Goal: Complete application form: Complete application form

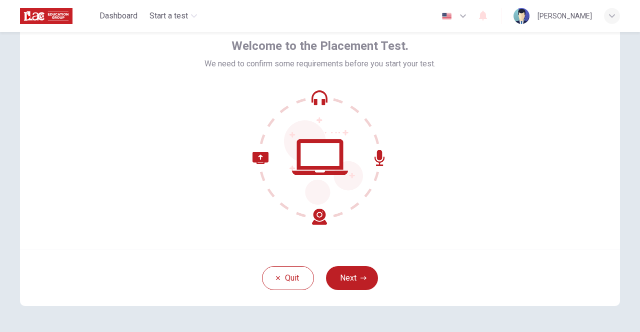
scroll to position [83, 0]
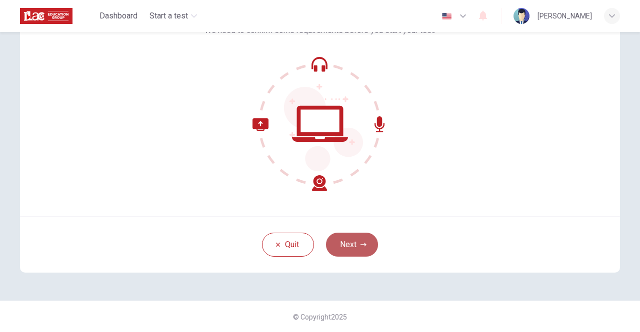
click at [343, 243] on button "Next" at bounding box center [352, 245] width 52 height 24
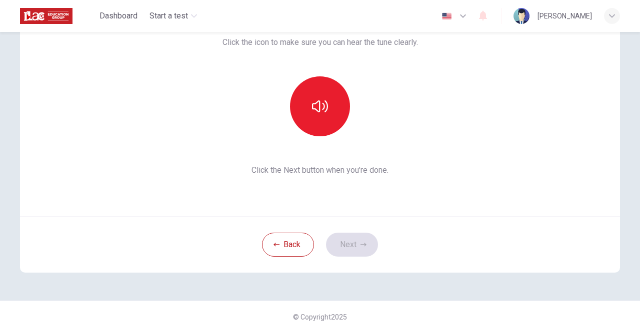
scroll to position [33, 0]
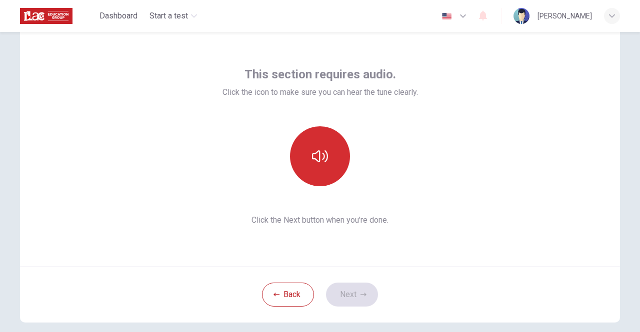
click at [319, 140] on button "button" at bounding box center [320, 156] width 60 height 60
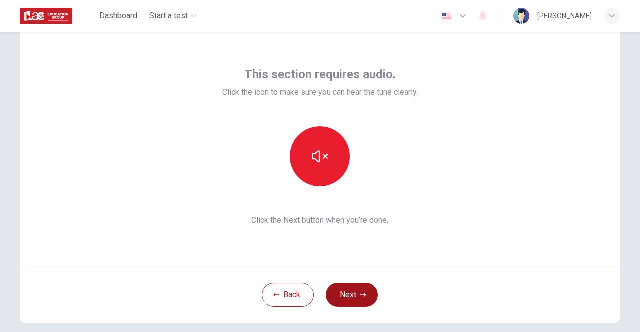
click at [347, 292] on button "Next" at bounding box center [352, 295] width 52 height 24
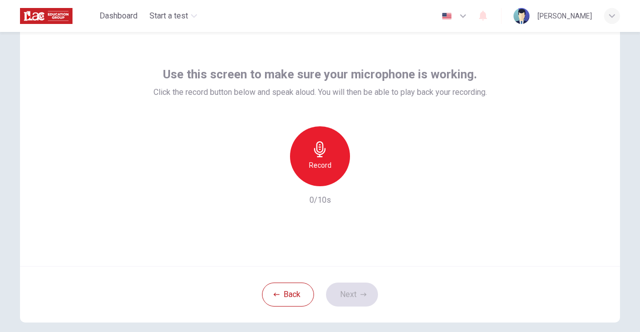
click at [313, 159] on h6 "Record" at bounding box center [320, 165] width 22 height 12
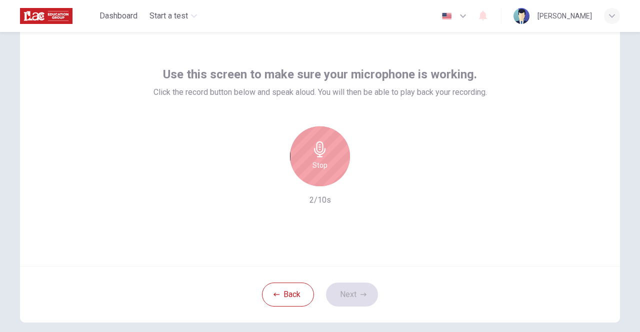
click at [313, 159] on h6 "Stop" at bounding box center [319, 165] width 15 height 12
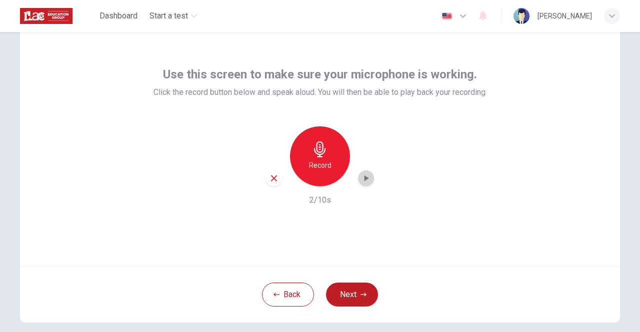
click at [371, 180] on div "button" at bounding box center [366, 178] width 16 height 16
click at [273, 175] on icon "button" at bounding box center [274, 178] width 6 height 6
click at [351, 295] on button "Next" at bounding box center [352, 295] width 52 height 24
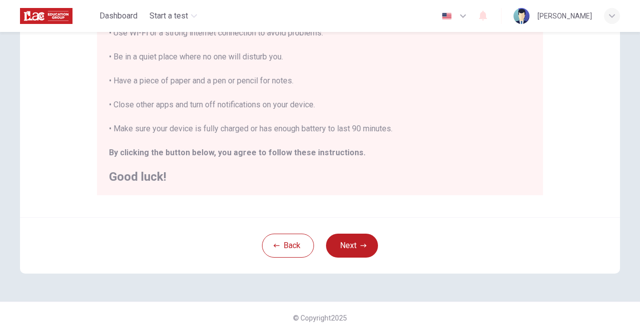
scroll to position [223, 0]
click at [342, 246] on button "Next" at bounding box center [352, 245] width 52 height 24
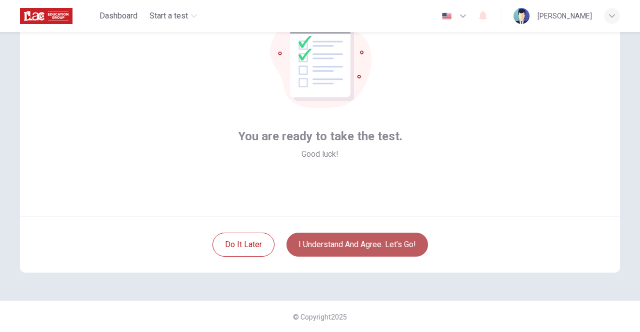
click at [364, 243] on button "I understand and agree. Let’s go!" at bounding box center [356, 245] width 141 height 24
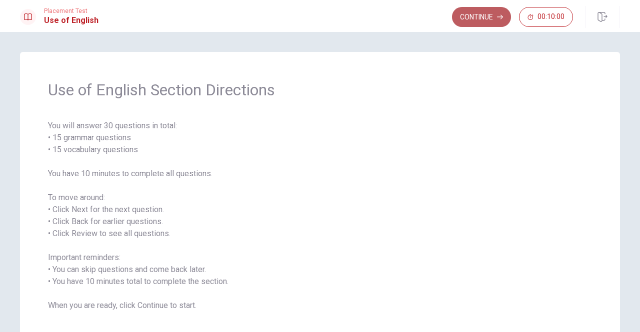
click at [487, 12] on button "Continue" at bounding box center [481, 17] width 59 height 20
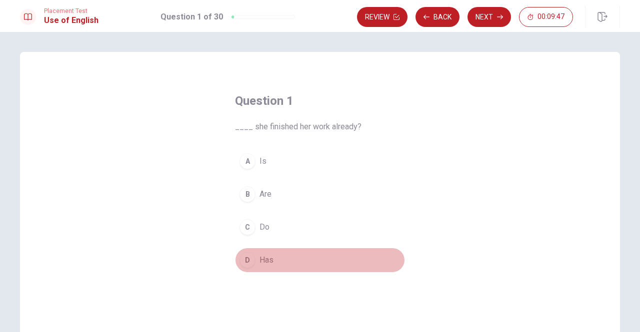
click at [261, 258] on span "Has" at bounding box center [266, 260] width 14 height 12
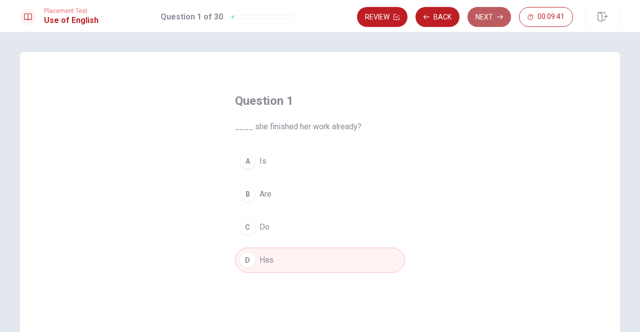
click at [489, 14] on button "Next" at bounding box center [488, 17] width 43 height 20
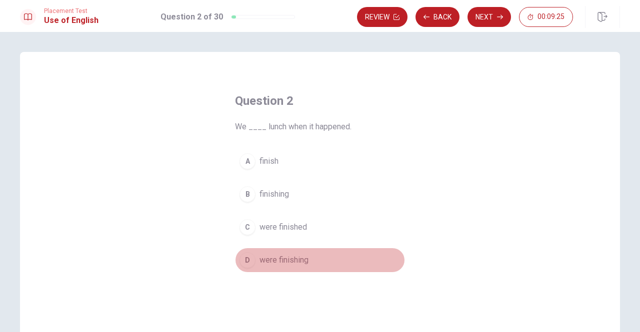
click at [245, 259] on div "D" at bounding box center [247, 260] width 16 height 16
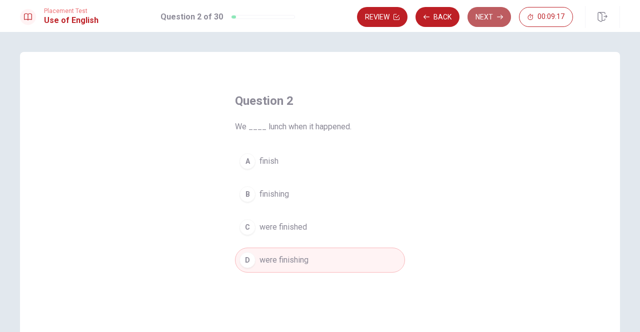
click at [490, 17] on button "Next" at bounding box center [488, 17] width 43 height 20
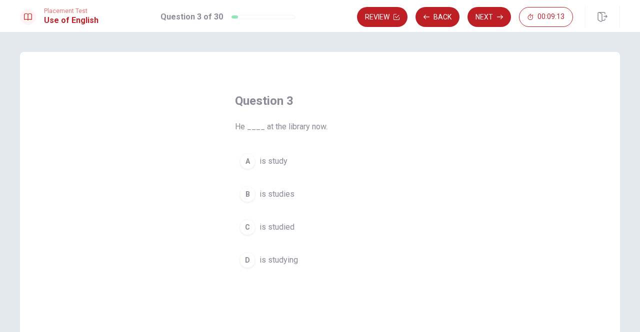
click at [255, 258] on button "D is studying" at bounding box center [320, 260] width 170 height 25
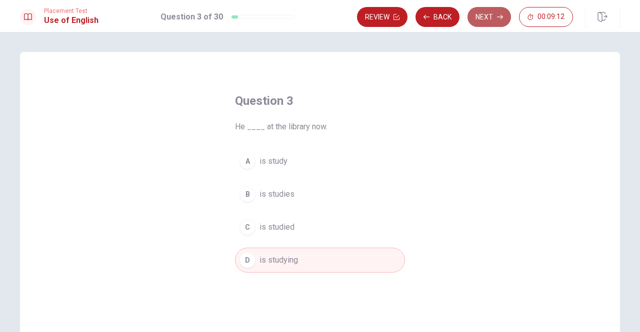
click at [485, 16] on button "Next" at bounding box center [488, 17] width 43 height 20
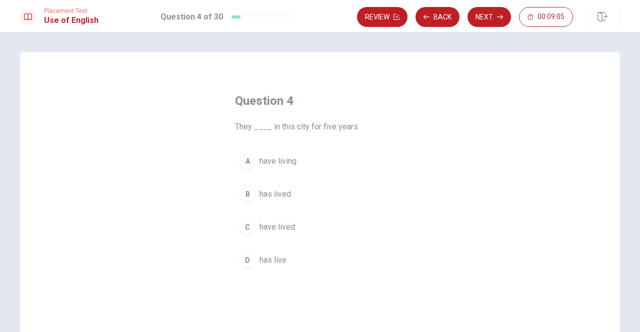
click at [274, 162] on span "have living" at bounding box center [277, 161] width 37 height 12
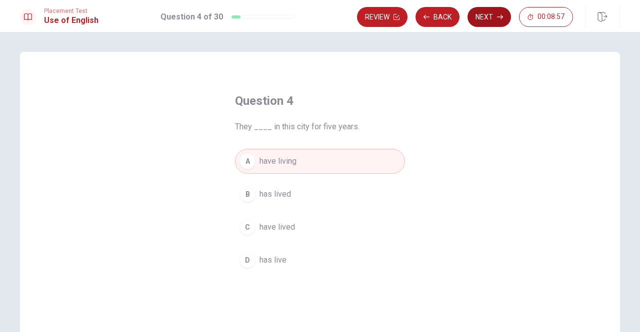
click at [484, 15] on button "Next" at bounding box center [488, 17] width 43 height 20
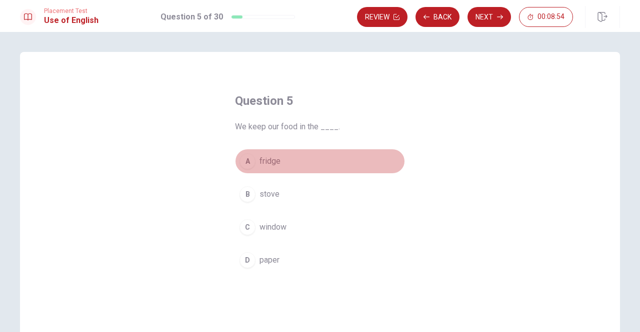
click at [264, 161] on span "fridge" at bounding box center [269, 161] width 21 height 12
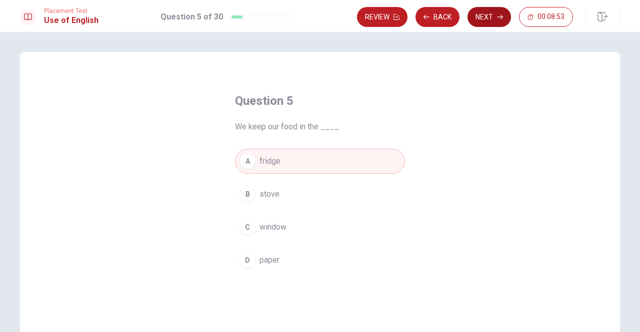
click at [487, 17] on button "Next" at bounding box center [488, 17] width 43 height 20
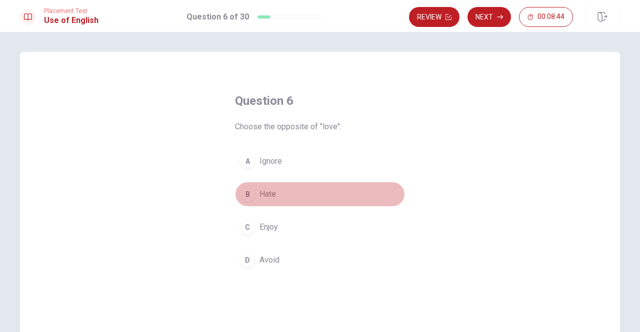
click at [263, 195] on span "Hate" at bounding box center [267, 194] width 16 height 12
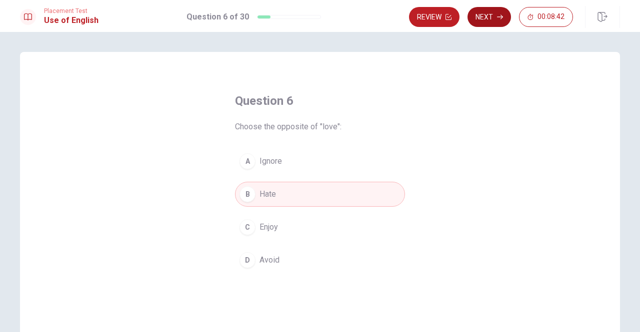
click at [486, 16] on button "Next" at bounding box center [488, 17] width 43 height 20
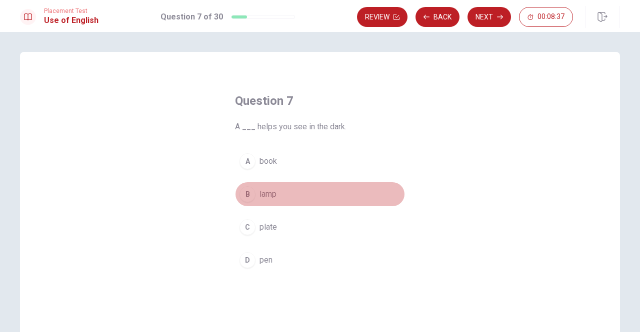
click at [262, 195] on span "lamp" at bounding box center [267, 194] width 17 height 12
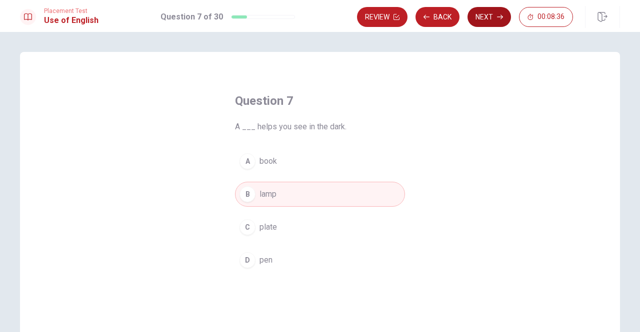
click at [485, 16] on button "Next" at bounding box center [488, 17] width 43 height 20
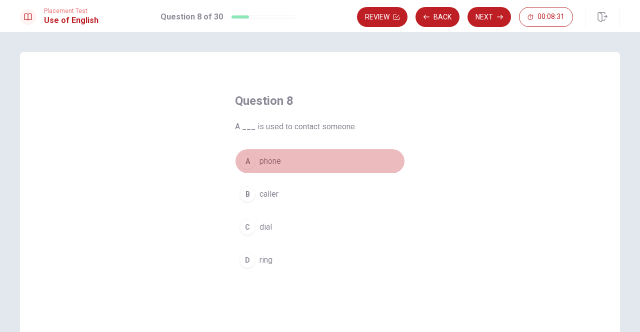
click at [266, 162] on span "phone" at bounding box center [269, 161] width 21 height 12
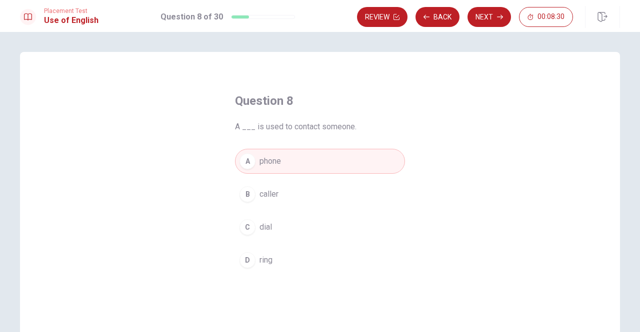
click at [487, 18] on button "Next" at bounding box center [488, 17] width 43 height 20
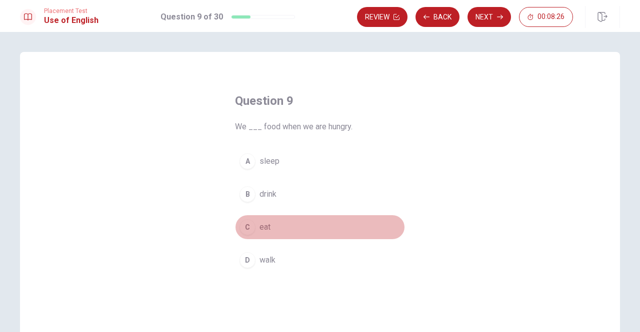
click at [264, 227] on span "eat" at bounding box center [264, 227] width 11 height 12
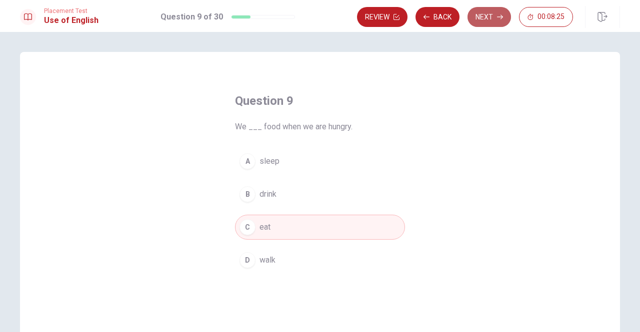
click at [485, 16] on button "Next" at bounding box center [488, 17] width 43 height 20
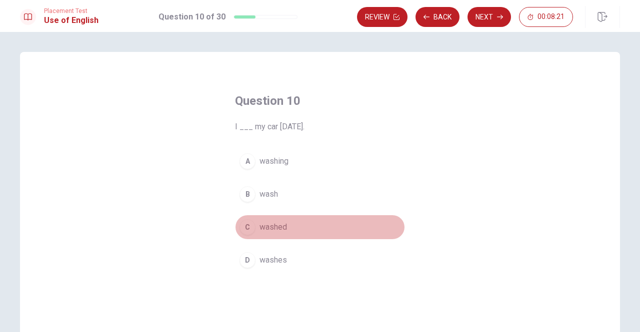
click at [272, 226] on span "washed" at bounding box center [272, 227] width 27 height 12
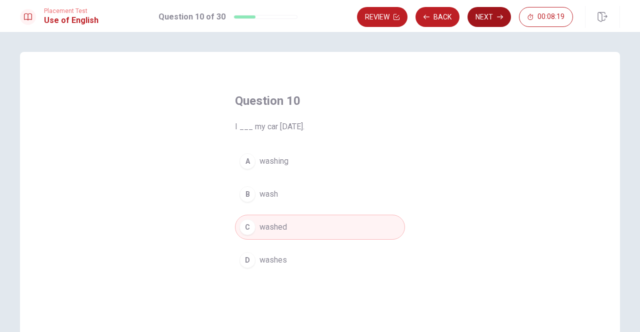
click at [491, 14] on button "Next" at bounding box center [488, 17] width 43 height 20
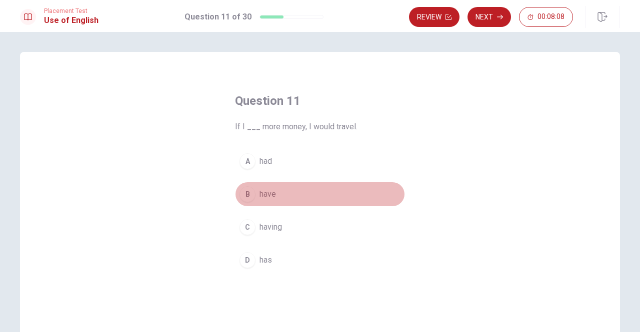
click at [263, 195] on span "have" at bounding box center [267, 194] width 16 height 12
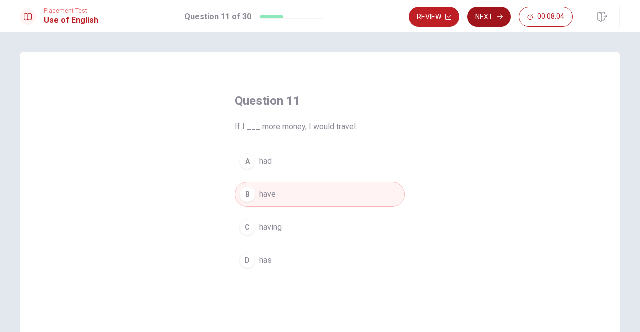
click at [486, 15] on button "Next" at bounding box center [488, 17] width 43 height 20
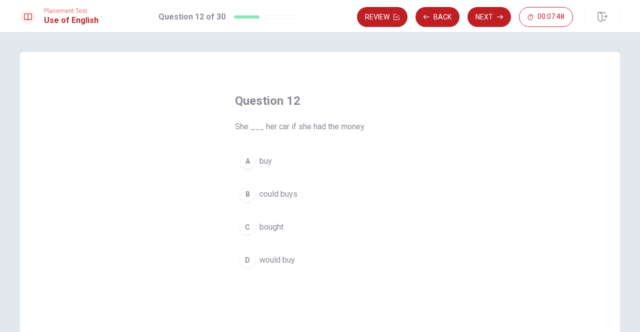
click at [276, 259] on span "would buy" at bounding box center [276, 260] width 35 height 12
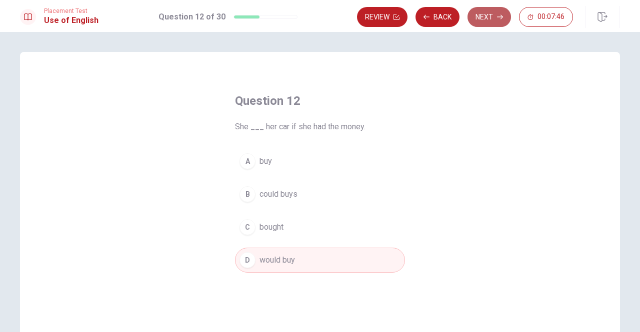
click at [486, 19] on button "Next" at bounding box center [488, 17] width 43 height 20
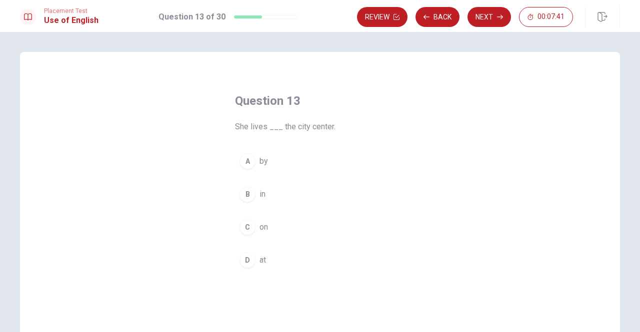
click at [259, 193] on span "in" at bounding box center [262, 194] width 6 height 12
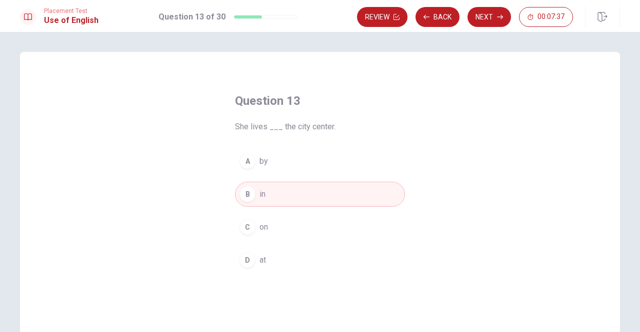
click at [251, 261] on div "D" at bounding box center [247, 260] width 16 height 16
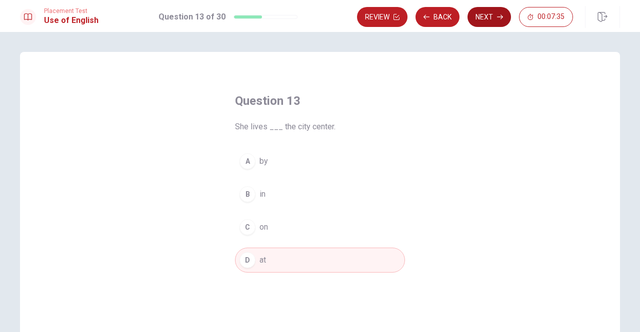
click at [486, 16] on button "Next" at bounding box center [488, 17] width 43 height 20
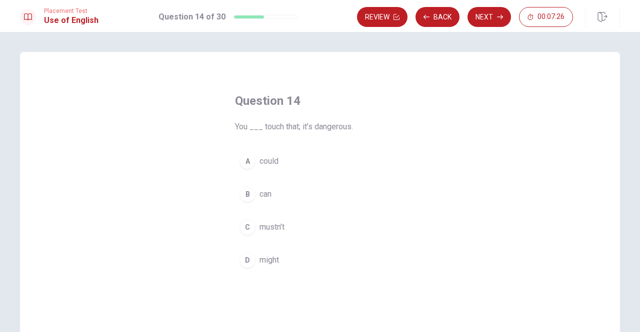
click at [270, 226] on span "mustn’t" at bounding box center [271, 227] width 25 height 12
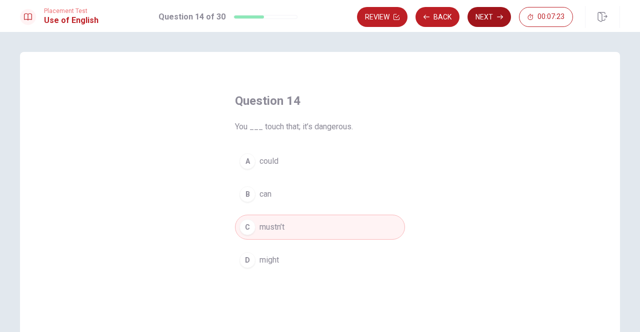
click at [487, 13] on button "Next" at bounding box center [488, 17] width 43 height 20
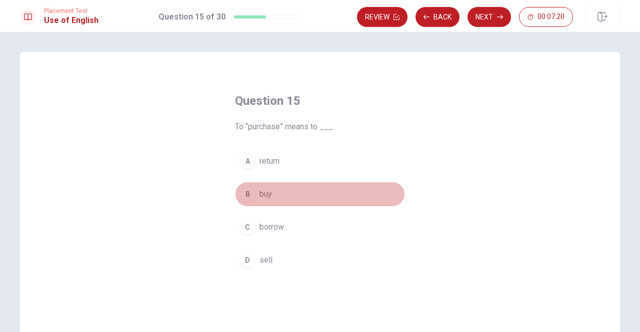
click at [261, 193] on span "buy" at bounding box center [265, 194] width 12 height 12
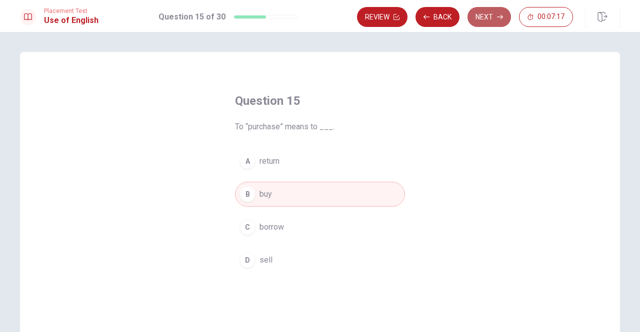
click at [487, 14] on button "Next" at bounding box center [488, 17] width 43 height 20
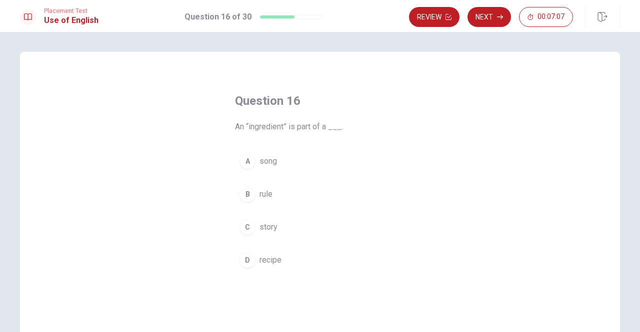
click at [259, 261] on span "recipe" at bounding box center [270, 260] width 22 height 12
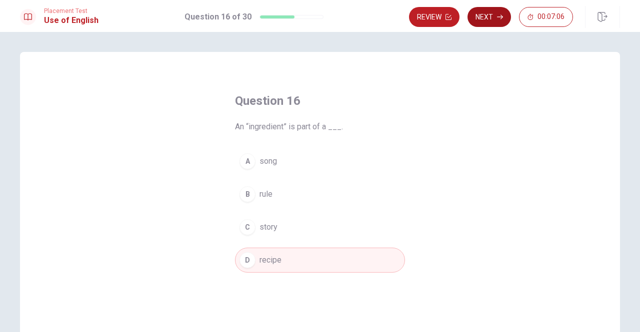
click at [484, 19] on button "Next" at bounding box center [488, 17] width 43 height 20
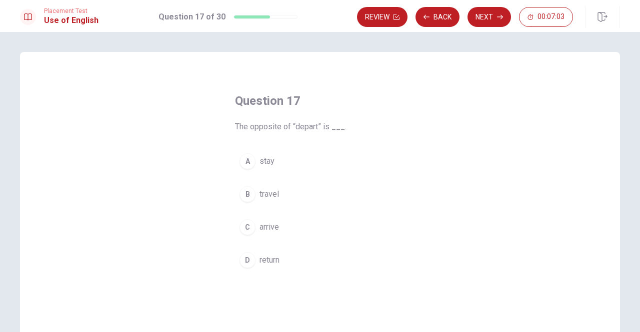
click at [269, 226] on span "arrive" at bounding box center [268, 227] width 19 height 12
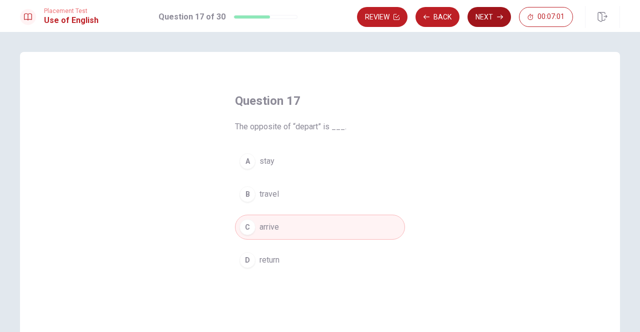
click at [486, 16] on button "Next" at bounding box center [488, 17] width 43 height 20
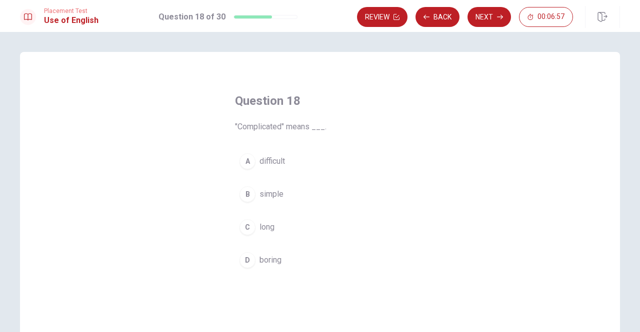
click at [270, 156] on span "difficult" at bounding box center [271, 161] width 25 height 12
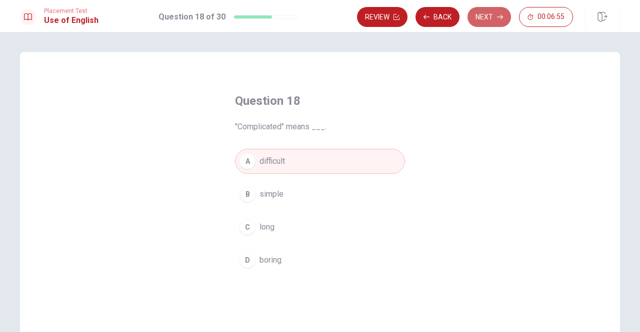
drag, startPoint x: 484, startPoint y: 16, endPoint x: 484, endPoint y: 23, distance: 7.5
click at [484, 15] on button "Next" at bounding box center [488, 17] width 43 height 20
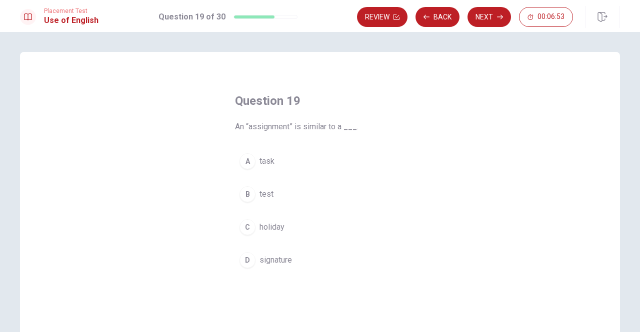
click at [265, 161] on span "task" at bounding box center [266, 161] width 15 height 12
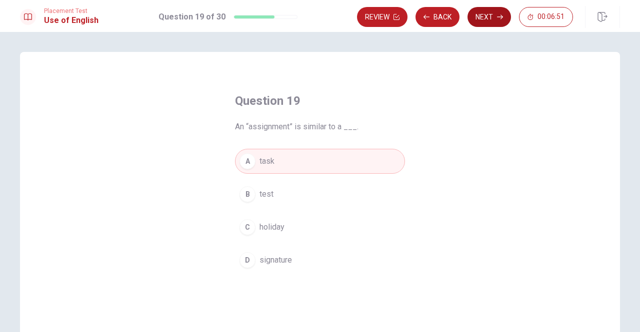
click at [489, 15] on button "Next" at bounding box center [488, 17] width 43 height 20
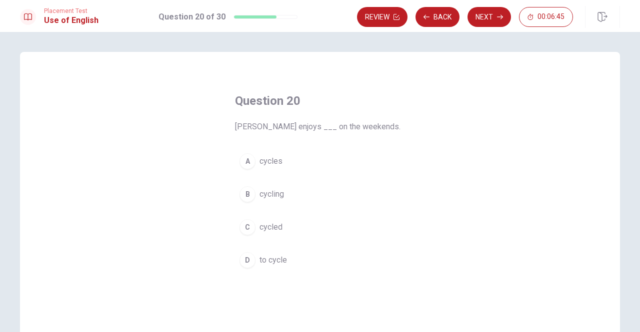
click at [264, 195] on span "cycling" at bounding box center [271, 194] width 24 height 12
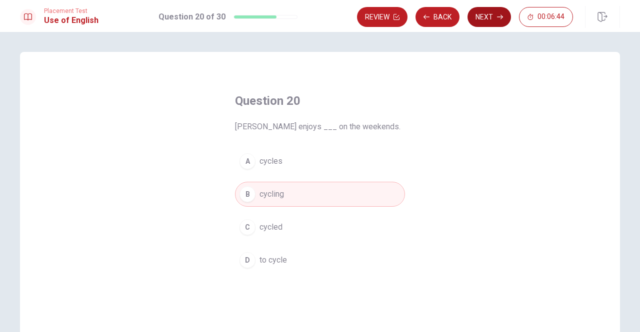
click at [486, 14] on button "Next" at bounding box center [488, 17] width 43 height 20
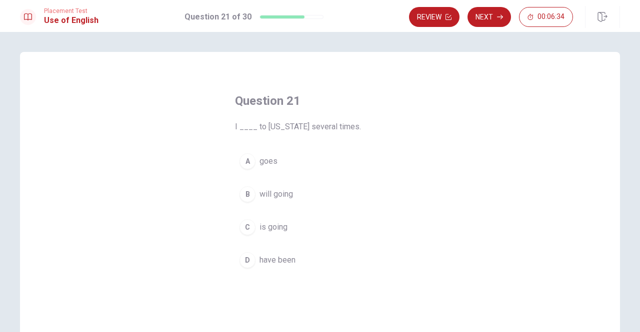
click at [276, 260] on span "have been" at bounding box center [277, 260] width 36 height 12
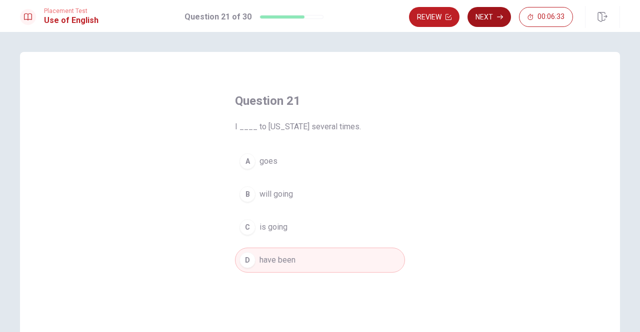
click at [482, 18] on button "Next" at bounding box center [488, 17] width 43 height 20
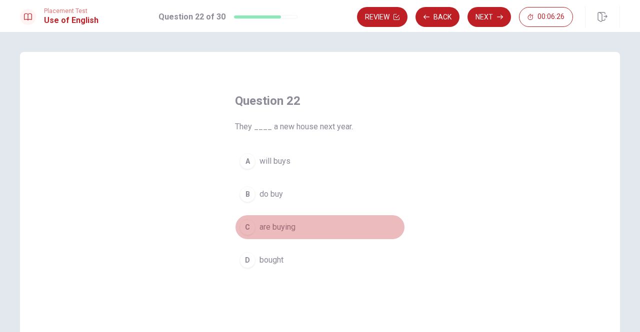
click at [268, 227] on span "are buying" at bounding box center [277, 227] width 36 height 12
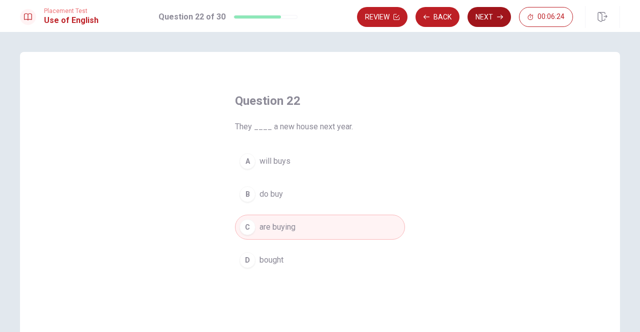
click at [487, 16] on button "Next" at bounding box center [488, 17] width 43 height 20
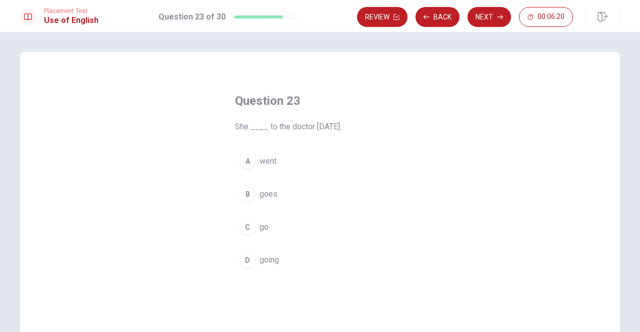
click at [262, 161] on span "went" at bounding box center [267, 161] width 17 height 12
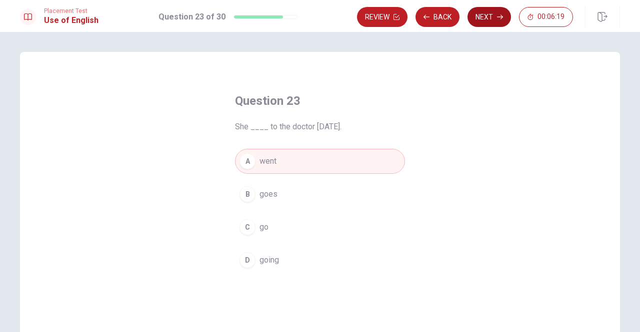
click at [484, 18] on button "Next" at bounding box center [488, 17] width 43 height 20
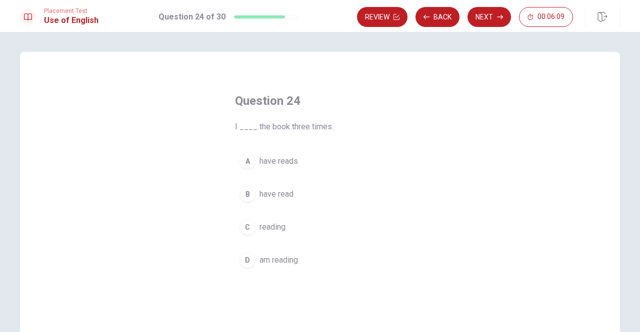
click at [264, 196] on span "have read" at bounding box center [276, 194] width 34 height 12
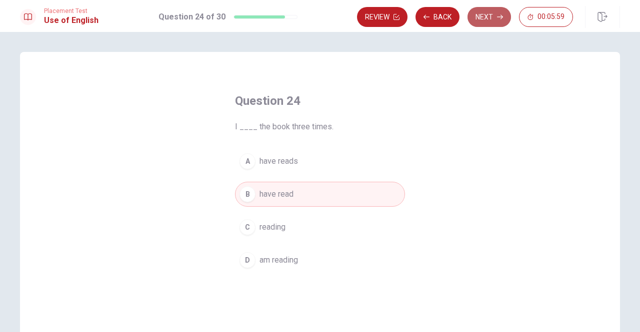
click at [484, 17] on button "Next" at bounding box center [488, 17] width 43 height 20
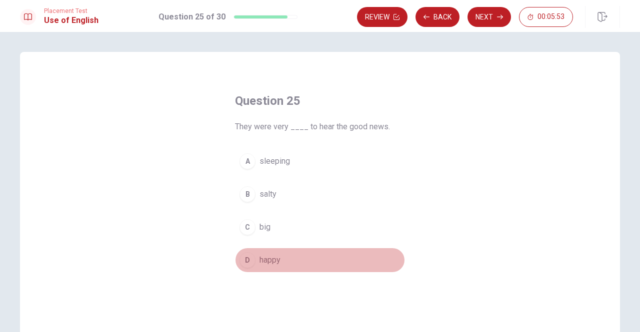
click at [269, 258] on span "happy" at bounding box center [269, 260] width 21 height 12
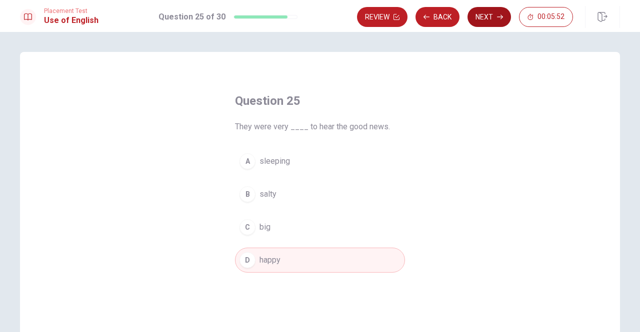
click at [485, 20] on button "Next" at bounding box center [488, 17] width 43 height 20
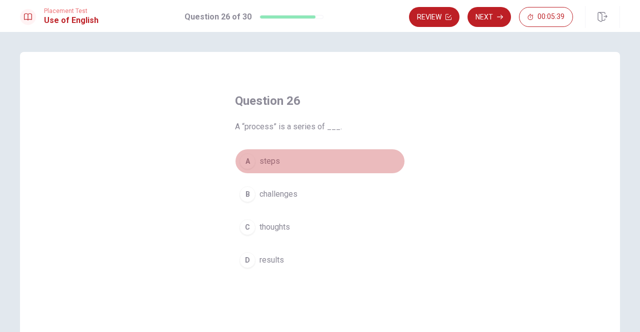
click at [265, 162] on span "steps" at bounding box center [269, 161] width 20 height 12
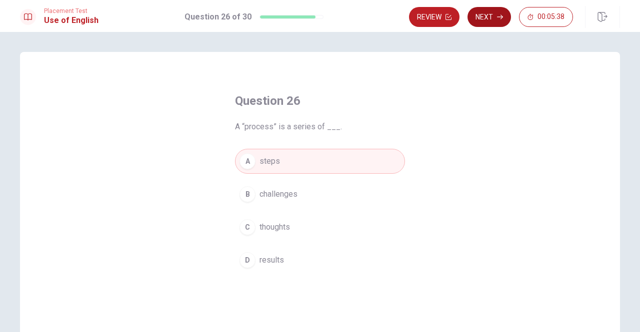
click at [483, 13] on button "Next" at bounding box center [488, 17] width 43 height 20
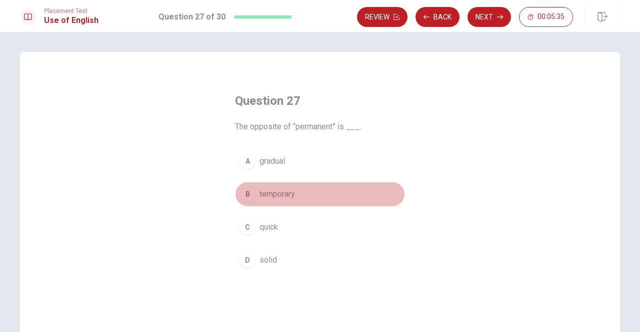
click at [276, 189] on span "temporary" at bounding box center [276, 194] width 35 height 12
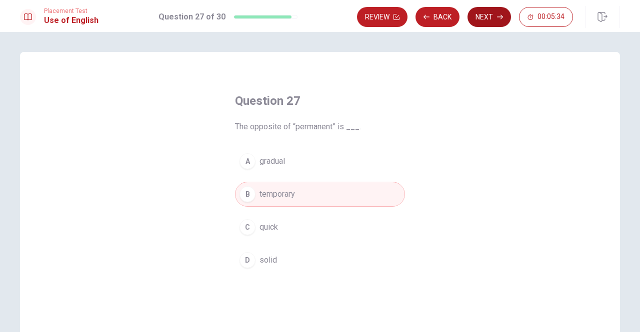
click at [479, 20] on button "Next" at bounding box center [488, 17] width 43 height 20
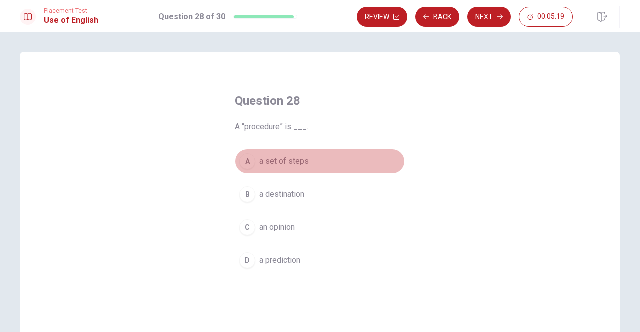
click at [273, 162] on span "a set of steps" at bounding box center [283, 161] width 49 height 12
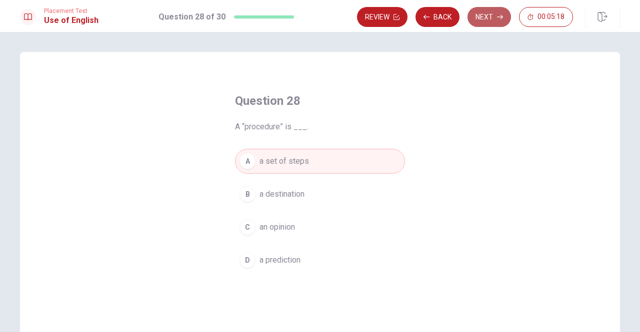
click at [488, 16] on button "Next" at bounding box center [488, 17] width 43 height 20
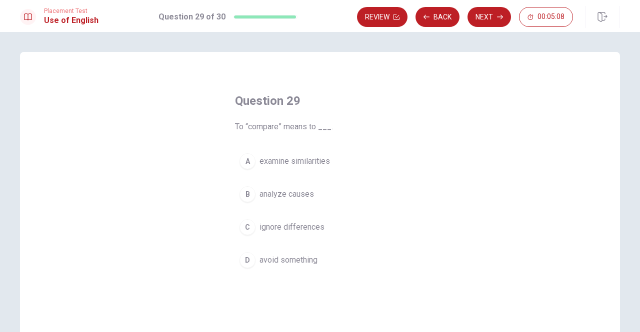
click at [301, 159] on span "examine similarities" at bounding box center [294, 161] width 70 height 12
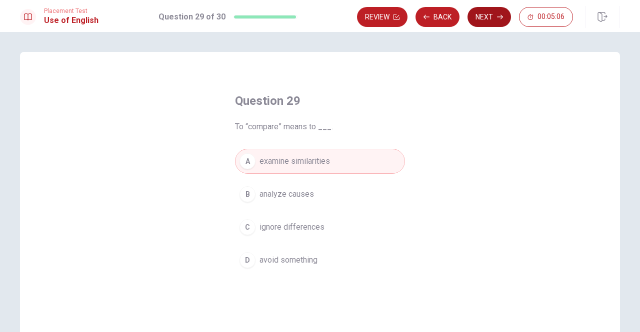
click at [486, 16] on button "Next" at bounding box center [488, 17] width 43 height 20
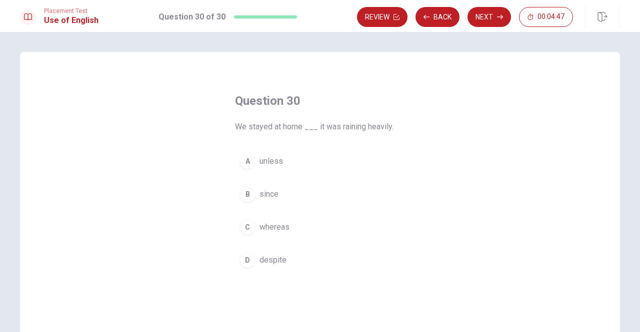
click at [272, 194] on span "since" at bounding box center [268, 194] width 19 height 12
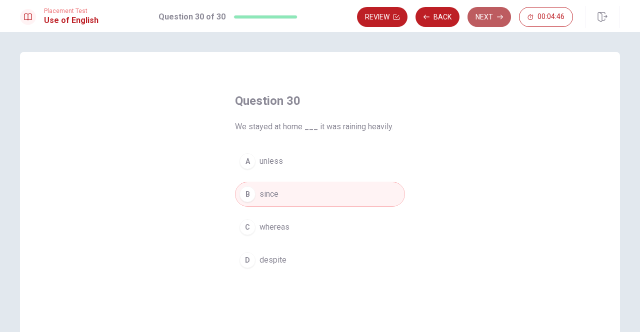
click at [489, 18] on button "Next" at bounding box center [488, 17] width 43 height 20
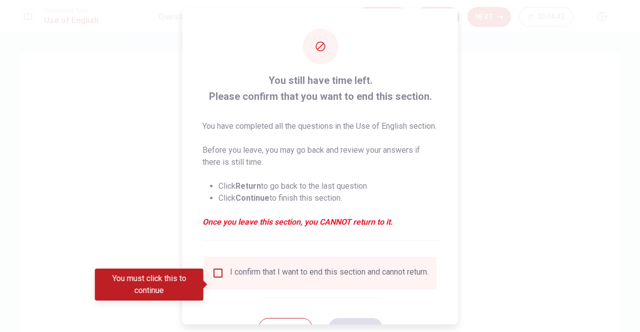
click at [215, 279] on input "You must click this to continue" at bounding box center [218, 273] width 12 height 12
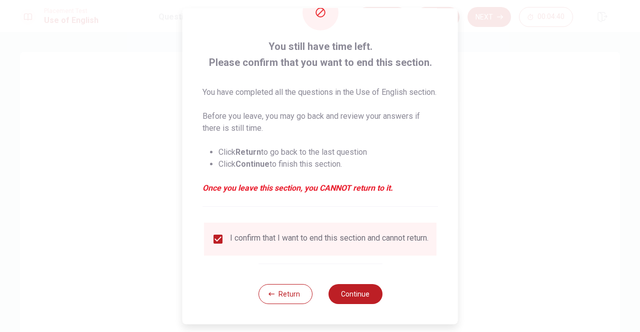
scroll to position [52, 0]
click at [351, 294] on button "Continue" at bounding box center [355, 294] width 54 height 20
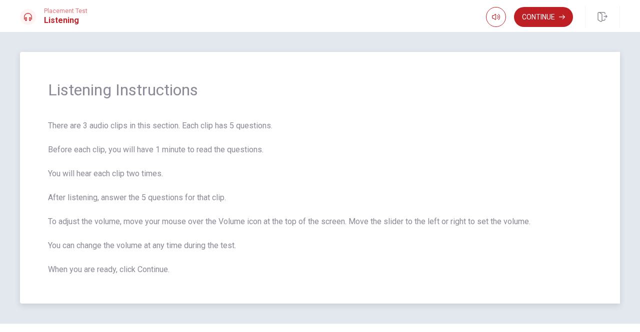
scroll to position [23, 0]
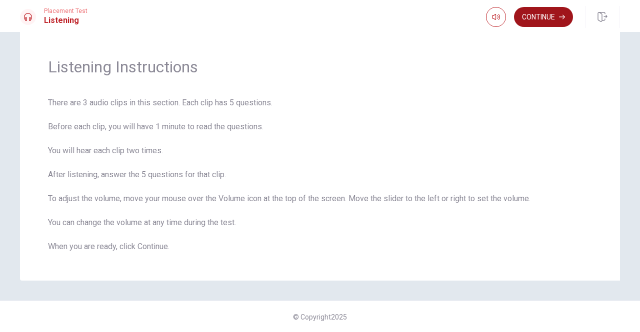
click at [542, 20] on button "Continue" at bounding box center [543, 17] width 59 height 20
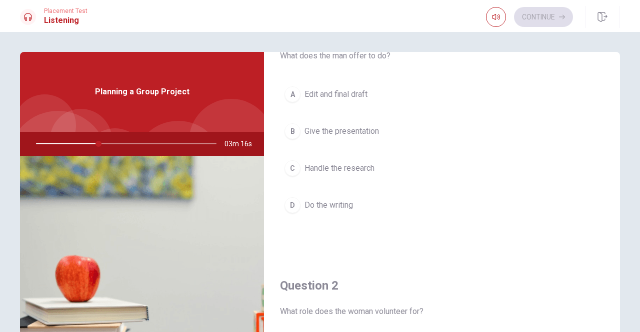
scroll to position [0, 0]
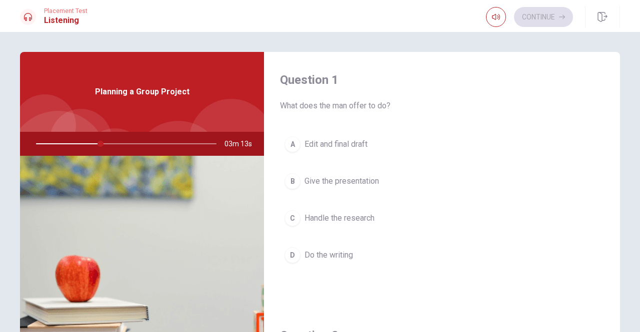
click at [331, 179] on span "Give the presentation" at bounding box center [341, 181] width 74 height 12
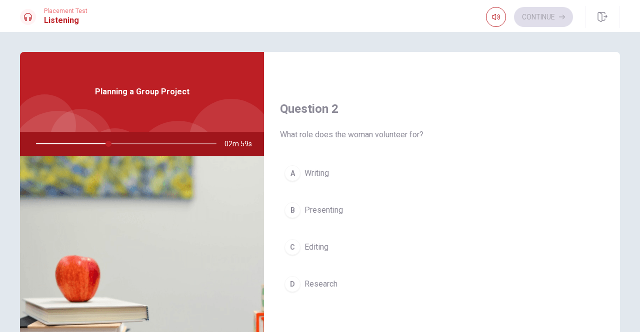
scroll to position [250, 0]
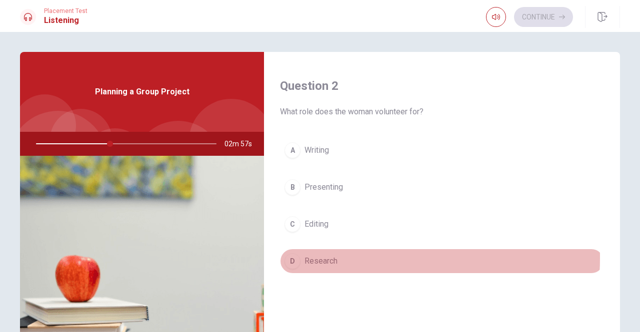
click at [318, 255] on span "Research" at bounding box center [320, 261] width 33 height 12
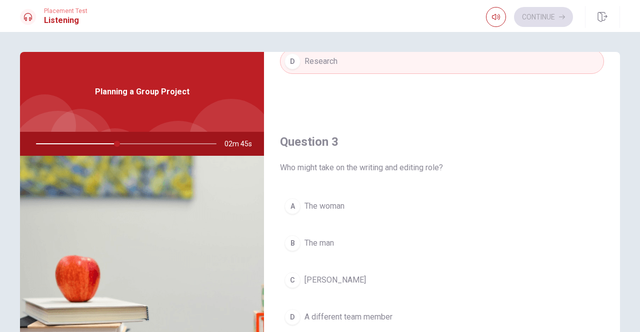
scroll to position [500, 0]
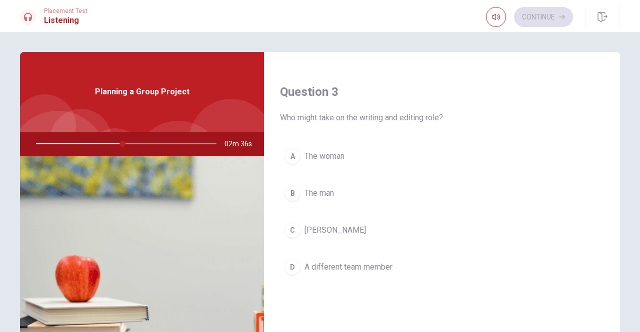
click at [311, 229] on span "[PERSON_NAME]" at bounding box center [334, 230] width 61 height 12
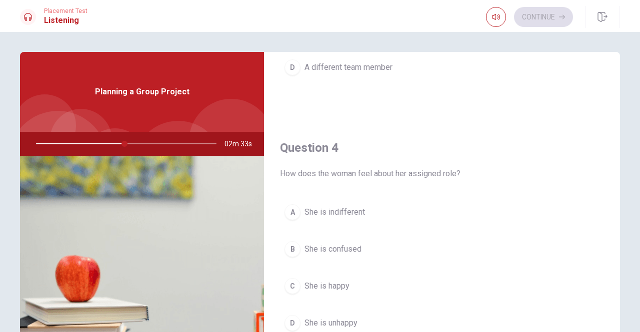
scroll to position [750, 0]
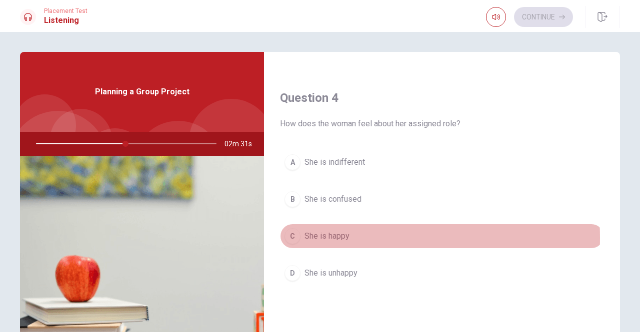
click at [328, 233] on span "She is happy" at bounding box center [326, 236] width 45 height 12
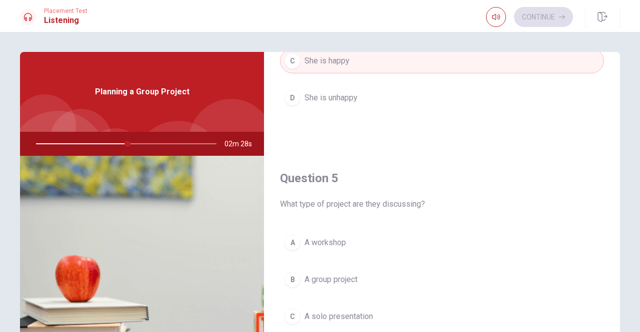
scroll to position [50, 0]
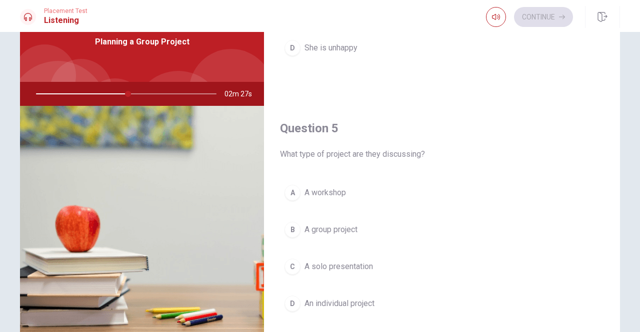
click at [329, 225] on span "A group project" at bounding box center [330, 230] width 53 height 12
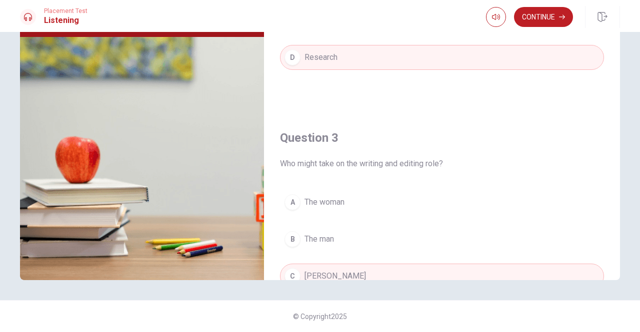
scroll to position [275, 0]
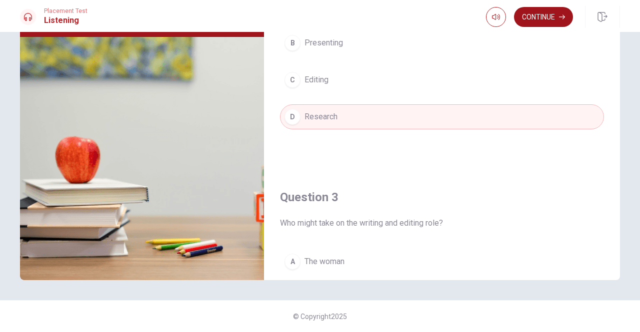
click at [540, 13] on button "Continue" at bounding box center [543, 17] width 59 height 20
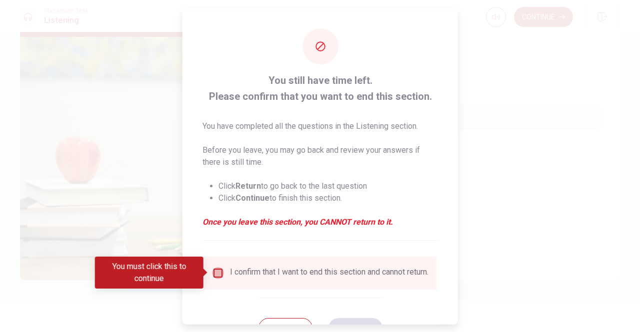
click at [214, 273] on input "You must click this to continue" at bounding box center [218, 273] width 12 height 12
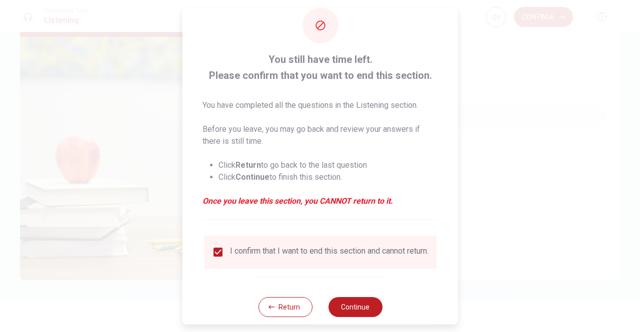
scroll to position [40, 0]
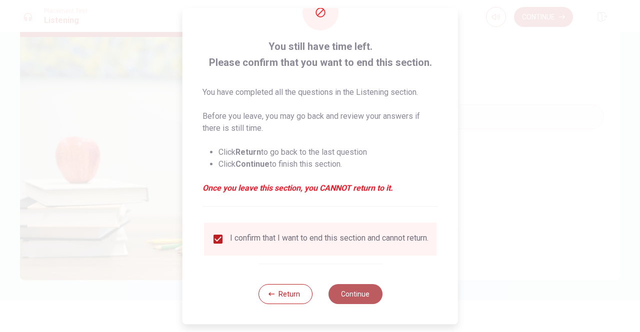
click at [351, 291] on button "Continue" at bounding box center [355, 294] width 54 height 20
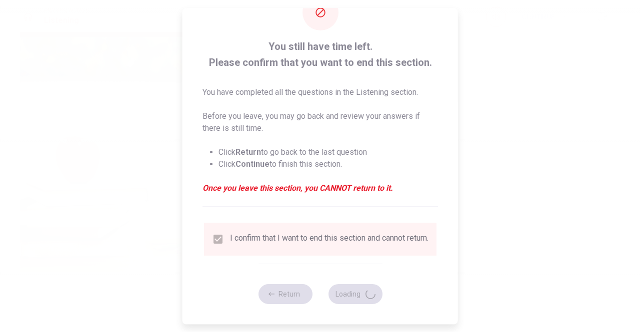
type input "56"
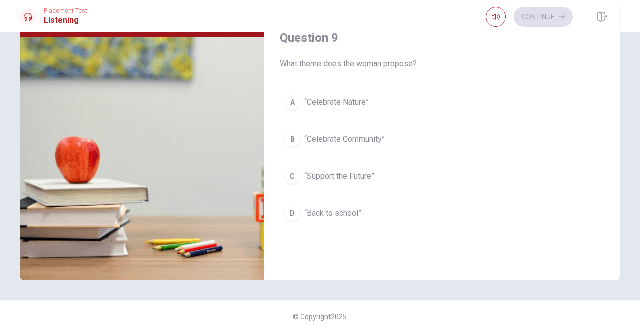
scroll to position [675, 0]
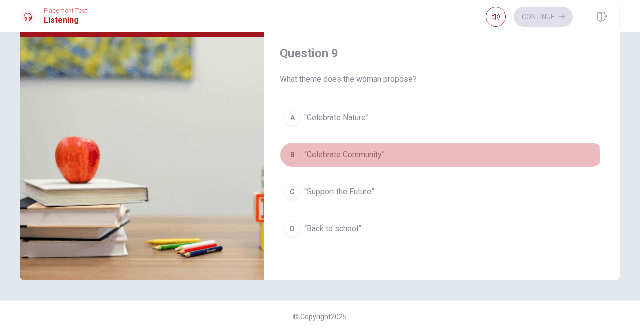
click at [332, 152] on span "“Celebrate Community”" at bounding box center [344, 155] width 80 height 12
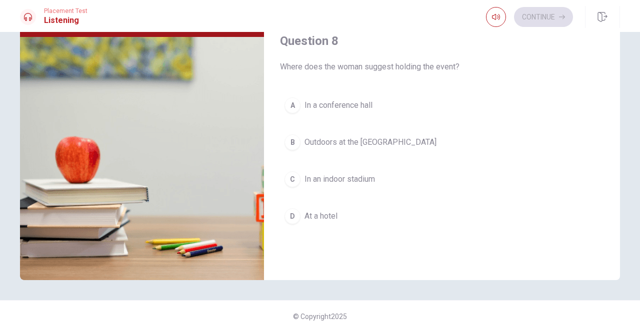
scroll to position [425, 0]
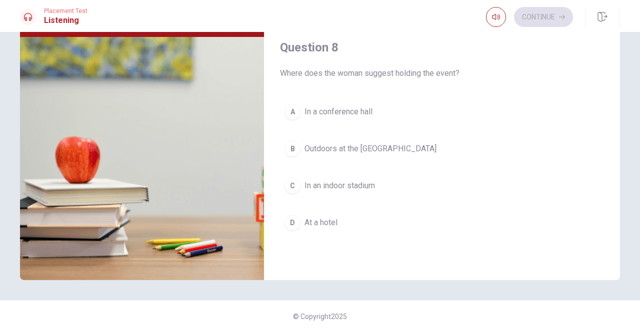
click at [359, 145] on span "Outdoors at the [GEOGRAPHIC_DATA]" at bounding box center [370, 149] width 132 height 12
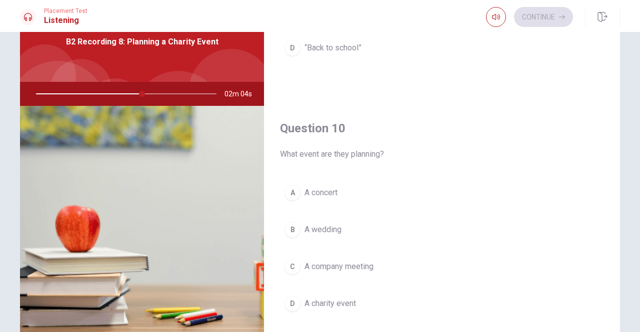
scroll to position [100, 0]
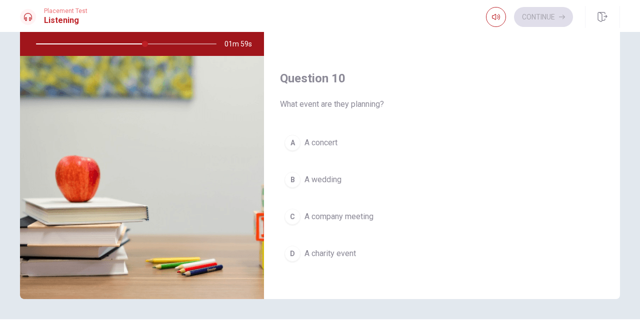
click at [328, 248] on span "A charity event" at bounding box center [329, 254] width 51 height 12
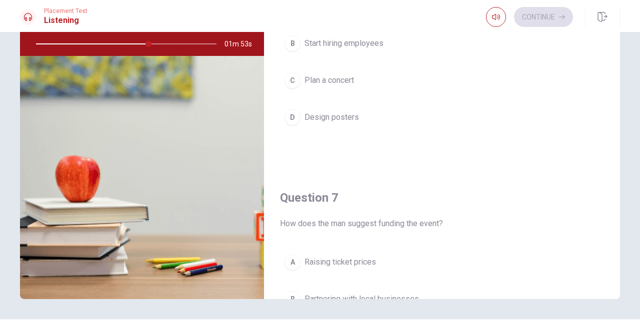
scroll to position [0, 0]
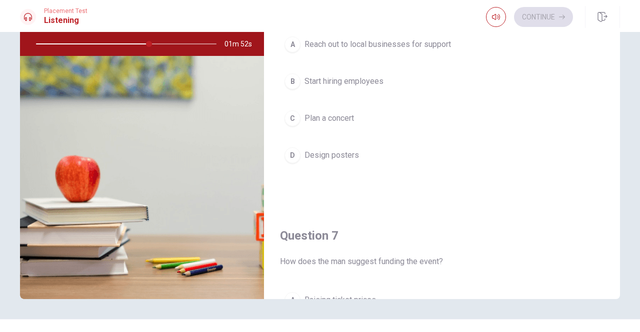
click at [384, 44] on span "Reach out to local businesses for support" at bounding box center [377, 44] width 146 height 12
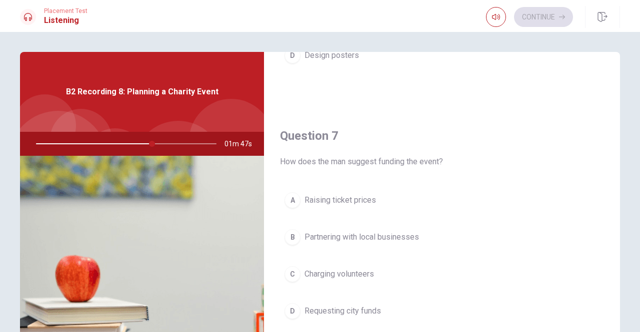
scroll to position [250, 0]
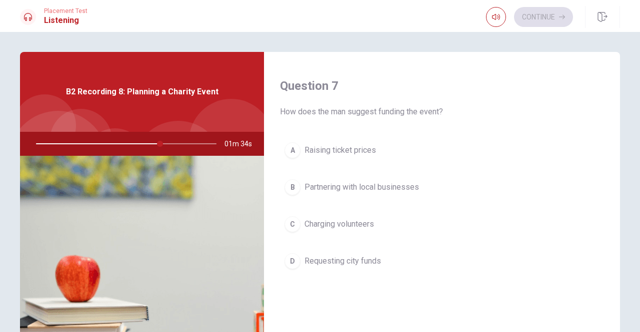
click at [364, 184] on span "Partnering with local businesses" at bounding box center [361, 187] width 114 height 12
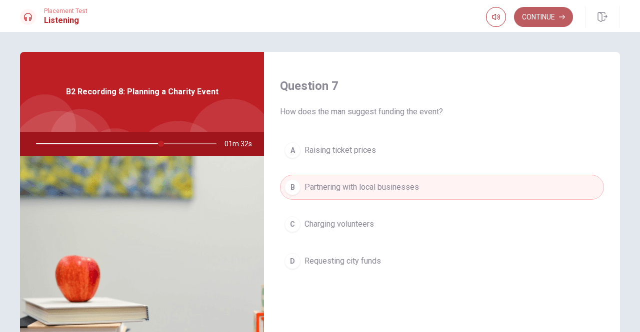
click at [541, 16] on button "Continue" at bounding box center [543, 17] width 59 height 20
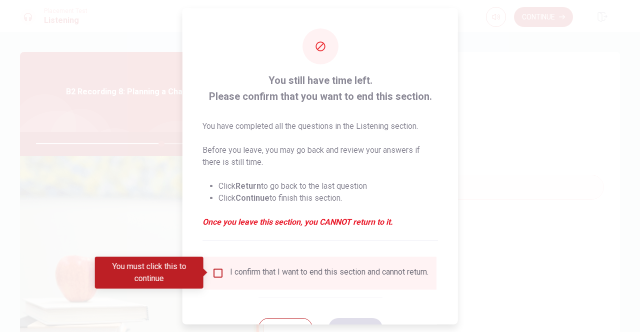
click at [217, 271] on input "You must click this to continue" at bounding box center [218, 273] width 12 height 12
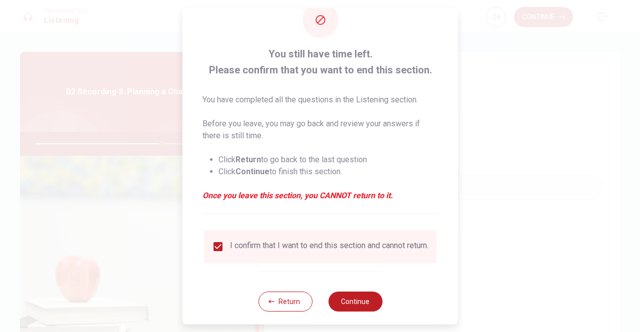
scroll to position [40, 0]
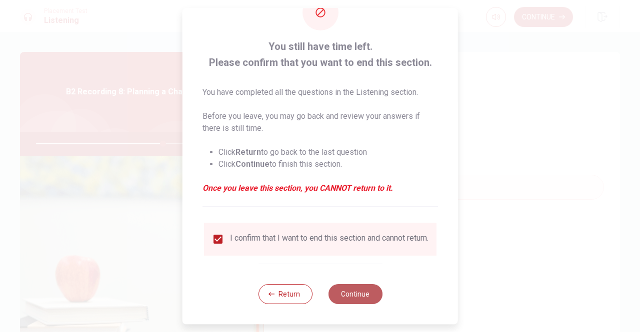
click at [348, 298] on button "Continue" at bounding box center [355, 294] width 54 height 20
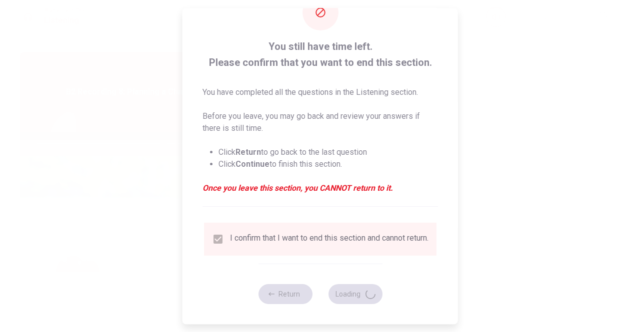
type input "71"
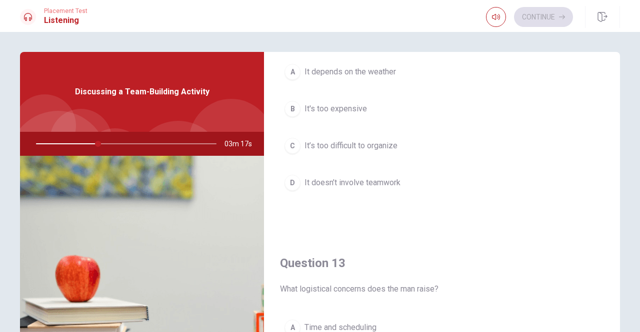
scroll to position [350, 0]
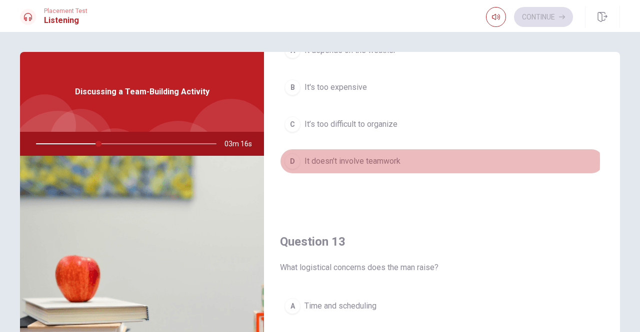
click at [350, 158] on span "It doesn’t involve teamwork" at bounding box center [352, 161] width 96 height 12
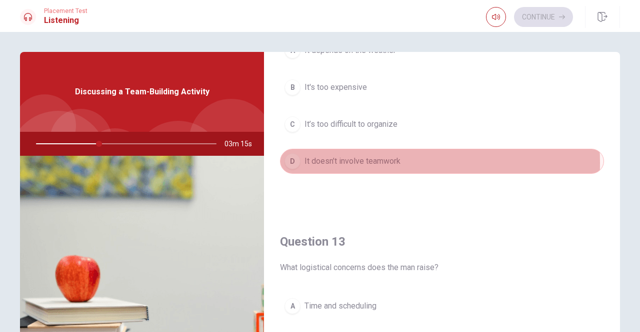
click at [351, 160] on span "It doesn’t involve teamwork" at bounding box center [352, 161] width 96 height 12
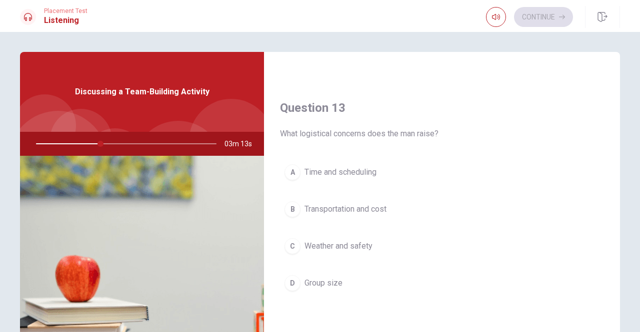
scroll to position [500, 0]
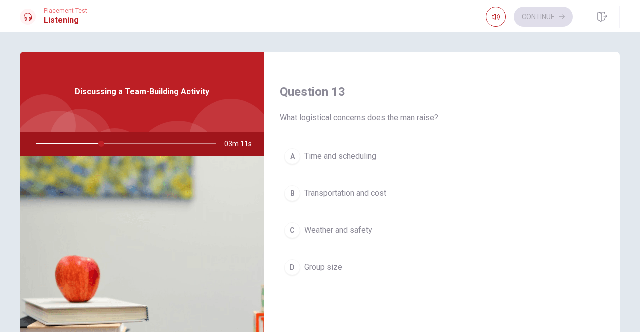
click at [358, 188] on span "Transportation and cost" at bounding box center [345, 193] width 82 height 12
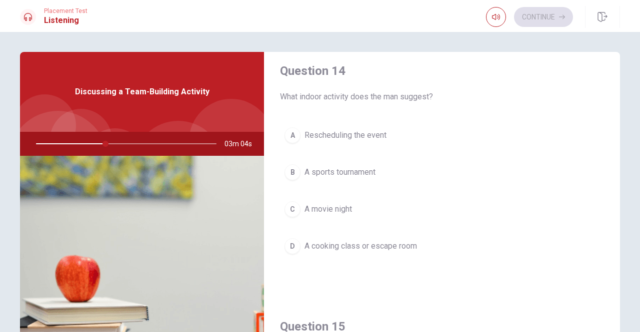
scroll to position [800, 0]
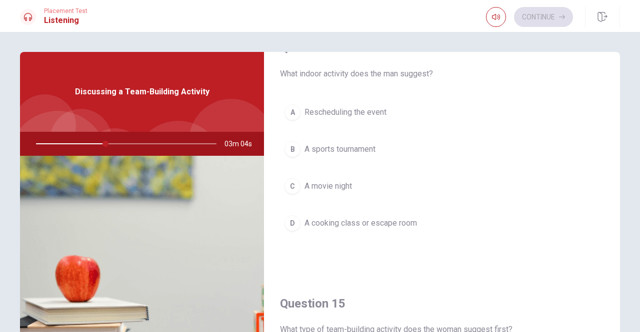
click at [361, 218] on span "A cooking class or escape room" at bounding box center [360, 223] width 112 height 12
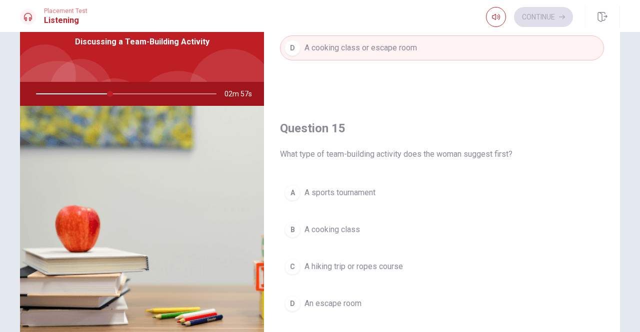
scroll to position [119, 0]
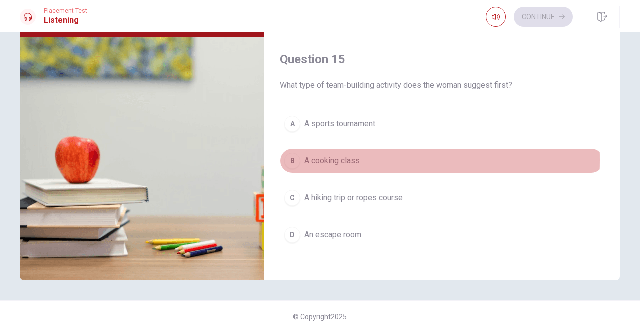
click at [324, 155] on span "A cooking class" at bounding box center [331, 161] width 55 height 12
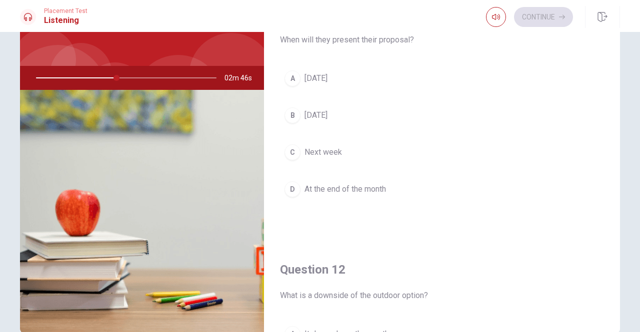
scroll to position [0, 0]
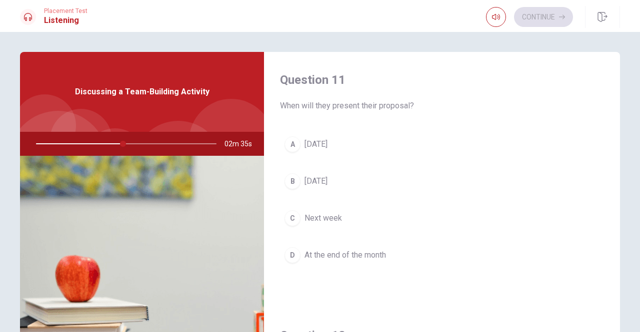
click at [326, 143] on span "[DATE]" at bounding box center [315, 144] width 23 height 12
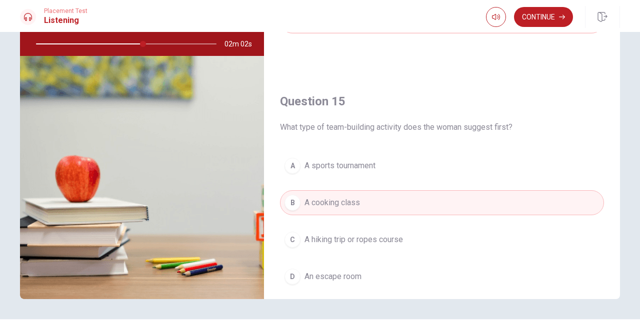
scroll to position [925, 0]
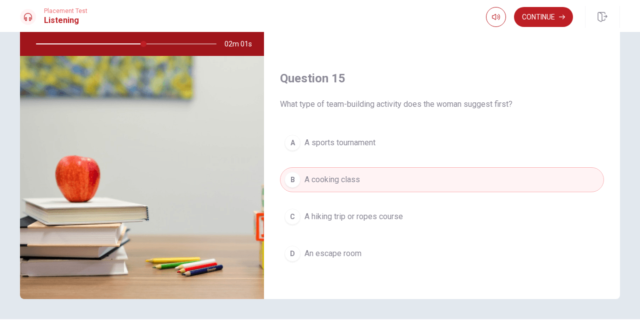
click at [354, 211] on span "A hiking trip or ropes course" at bounding box center [353, 217] width 98 height 12
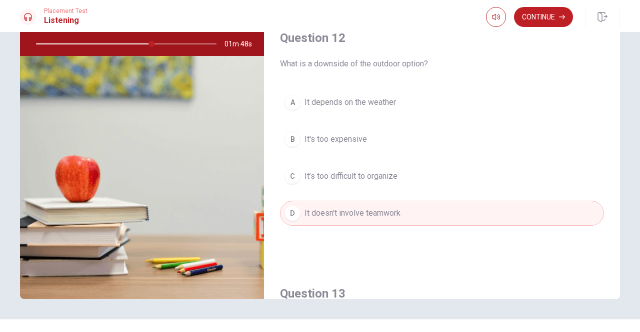
scroll to position [175, 0]
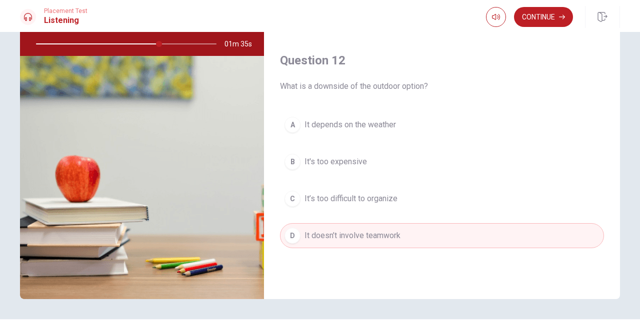
click at [371, 122] on span "It depends on the weather" at bounding box center [349, 125] width 91 height 12
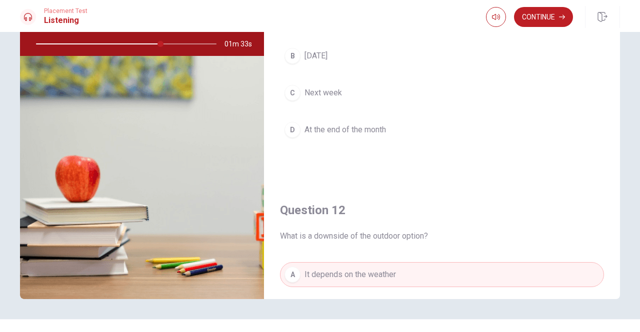
scroll to position [0, 0]
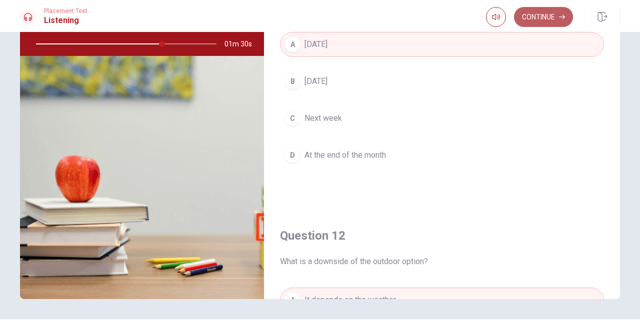
click at [546, 19] on button "Continue" at bounding box center [543, 17] width 59 height 20
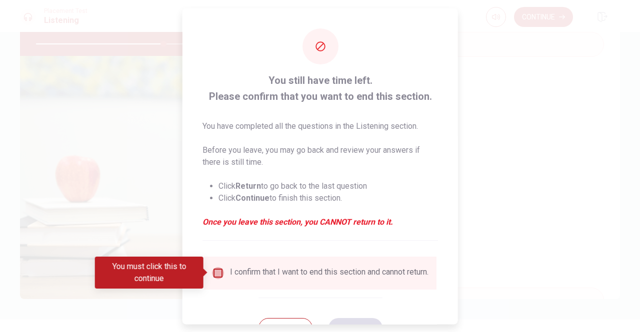
click at [215, 273] on input "You must click this to continue" at bounding box center [218, 273] width 12 height 12
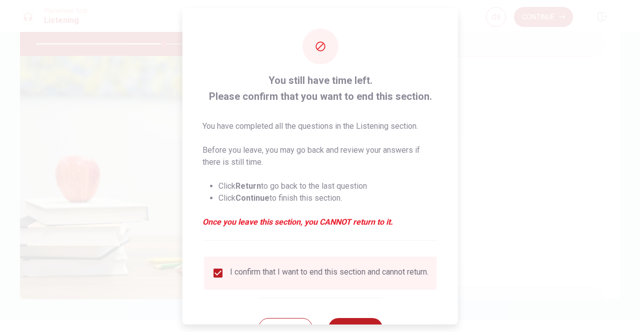
scroll to position [40, 0]
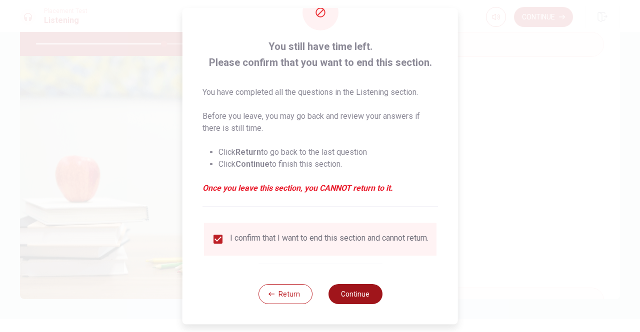
click at [349, 294] on button "Continue" at bounding box center [355, 294] width 54 height 20
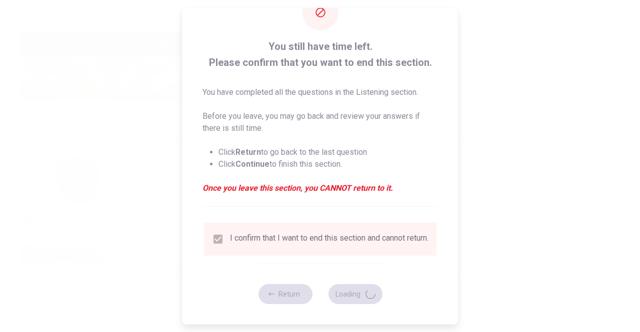
type input "72"
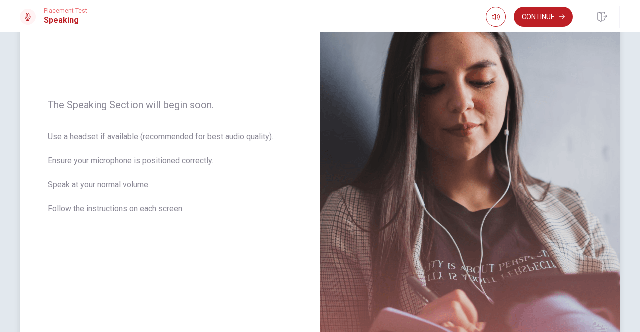
scroll to position [50, 0]
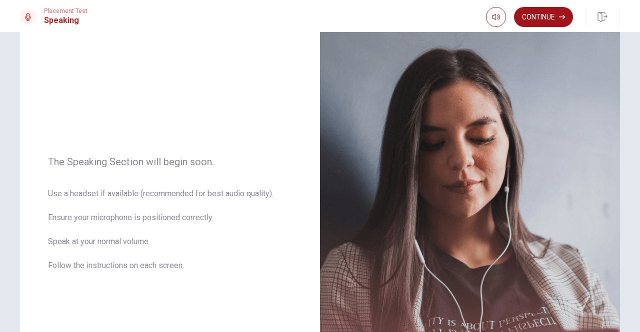
click at [540, 16] on button "Continue" at bounding box center [543, 17] width 59 height 20
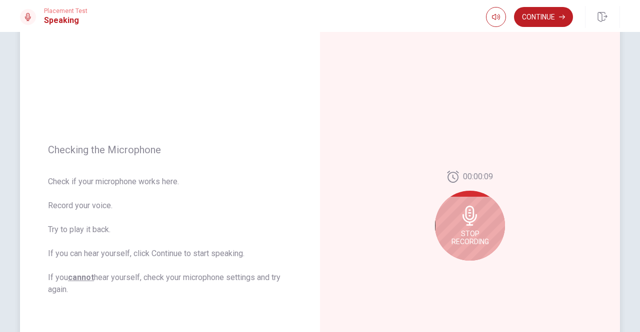
click at [466, 228] on div "Stop Recording" at bounding box center [470, 226] width 70 height 70
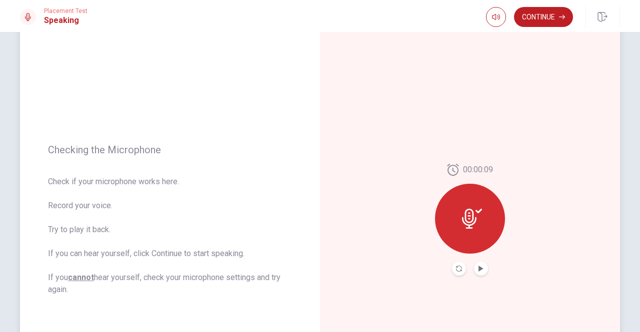
click at [468, 222] on icon at bounding box center [469, 219] width 14 height 20
click at [478, 264] on button "Play Audio" at bounding box center [481, 269] width 14 height 14
click at [478, 268] on icon "Pause Audio" at bounding box center [481, 269] width 6 height 6
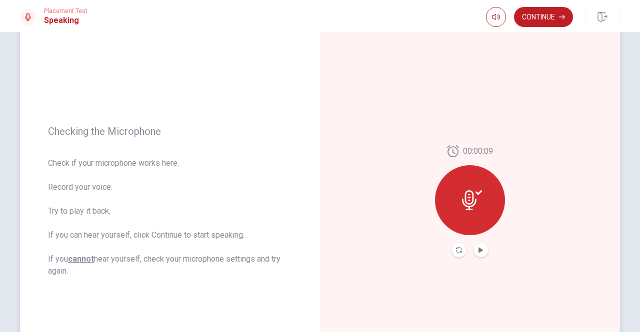
scroll to position [57, 0]
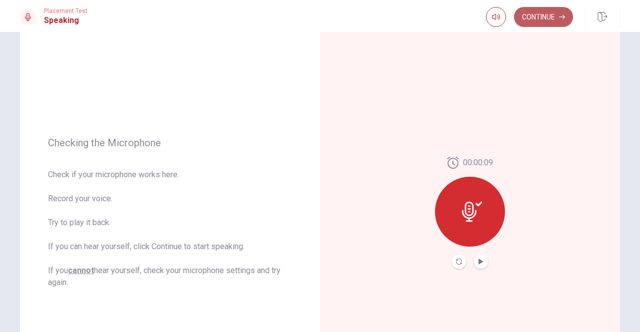
click at [538, 17] on button "Continue" at bounding box center [543, 17] width 59 height 20
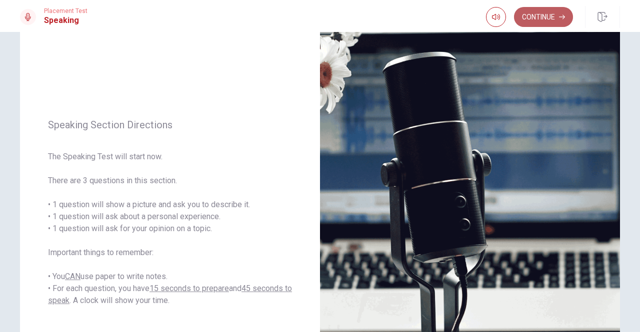
click at [541, 17] on button "Continue" at bounding box center [543, 17] width 59 height 20
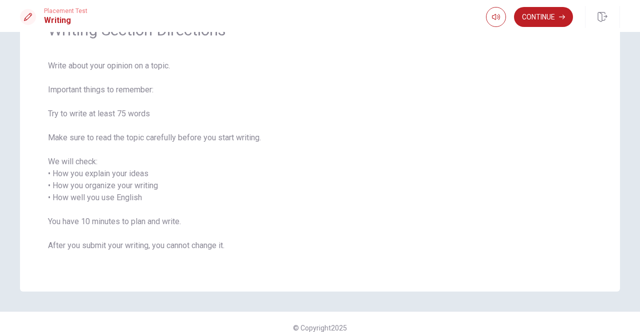
scroll to position [71, 0]
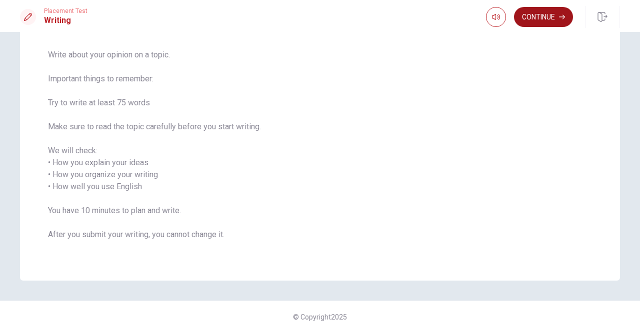
click at [533, 17] on button "Continue" at bounding box center [543, 17] width 59 height 20
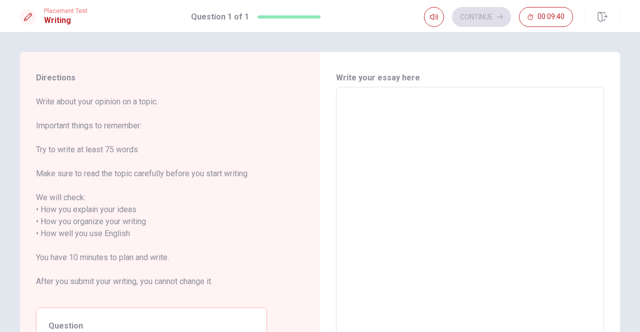
scroll to position [0, 0]
click at [348, 106] on textarea at bounding box center [470, 227] width 254 height 265
click at [358, 105] on textarea at bounding box center [470, 227] width 254 height 265
type textarea "I"
type textarea "x"
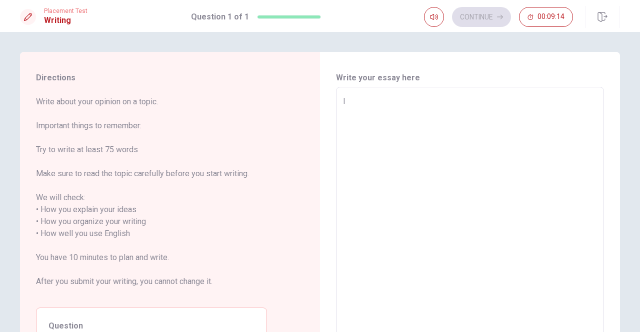
type textarea "I"
type textarea "x"
type textarea "I h"
type textarea "x"
type textarea "I ha"
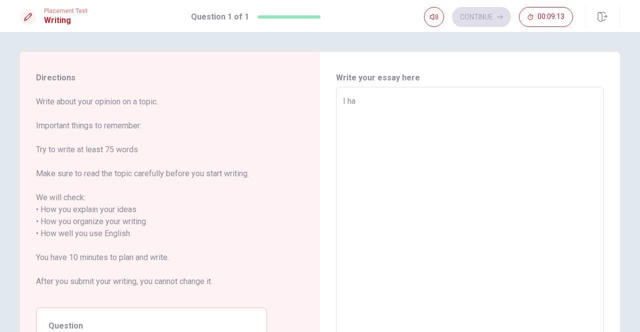
type textarea "x"
type textarea "I hav"
type textarea "x"
type textarea "I have"
type textarea "x"
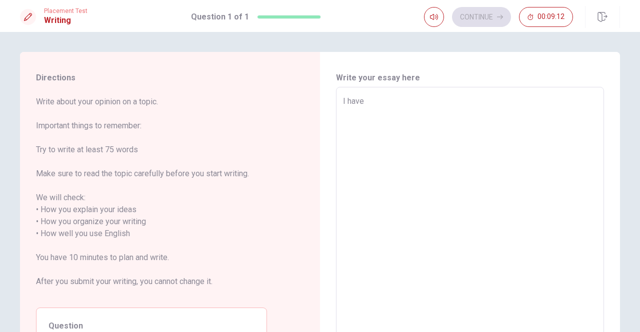
type textarea "I have"
type textarea "x"
type textarea "I have o"
type textarea "x"
type textarea "I have on"
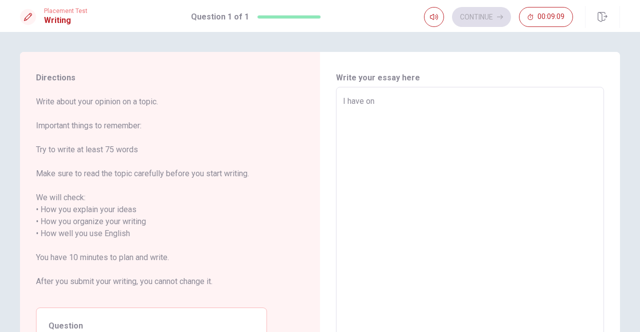
type textarea "x"
type textarea "I have one"
type textarea "x"
type textarea "I have one"
type textarea "x"
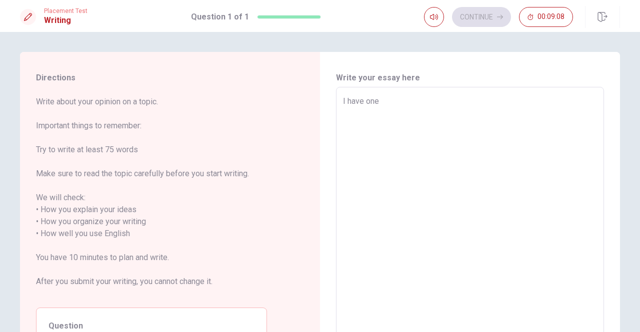
type textarea "I have one s"
type textarea "x"
type textarea "I have one sk"
type textarea "x"
type textarea "I have one ski"
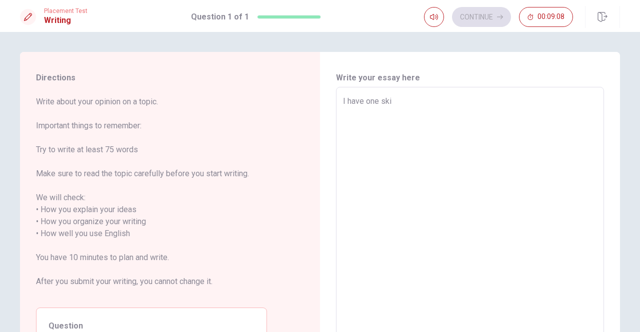
type textarea "x"
type textarea "I have one skil"
type textarea "x"
type textarea "I have one skill"
type textarea "x"
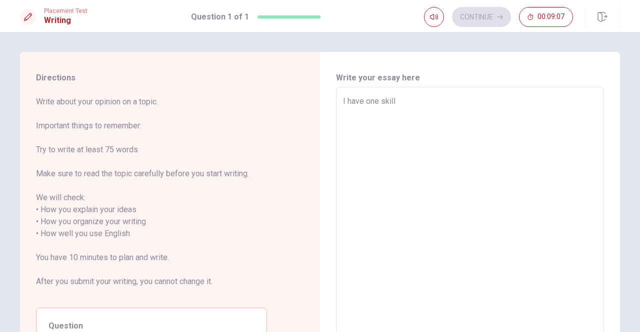
type textarea "I have one skills"
type textarea "x"
type textarea "I have one skill"
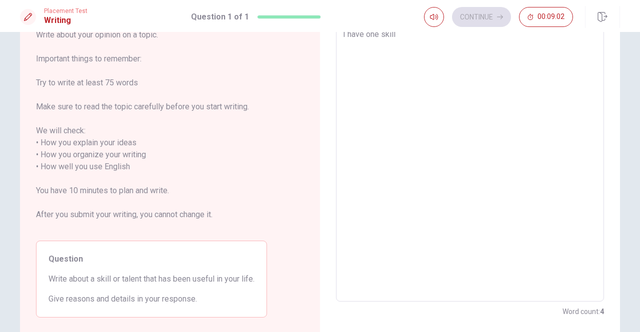
type textarea "x"
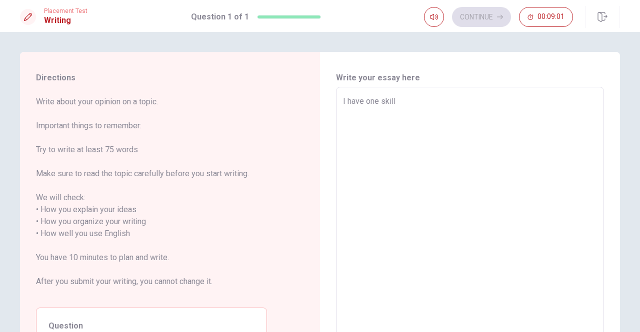
type textarea "I have one skill"
type textarea "x"
type textarea "I have one skill t"
type textarea "x"
type textarea "I have one skill th"
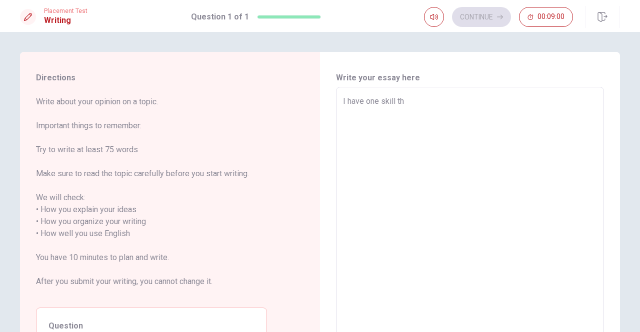
type textarea "x"
type textarea "I have one skill tha"
type textarea "x"
type textarea "I have one skill that"
type textarea "x"
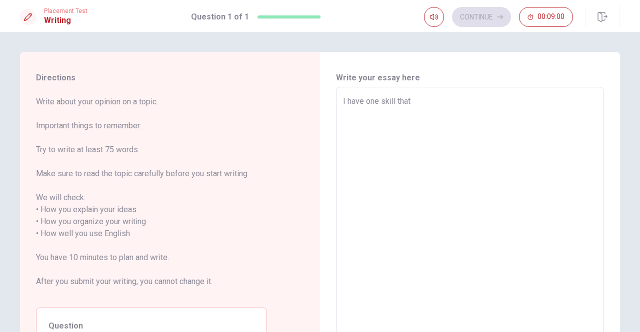
type textarea "I have one skill that"
type textarea "x"
type textarea "I have one skill that h"
type textarea "x"
type textarea "I have one skill that ha"
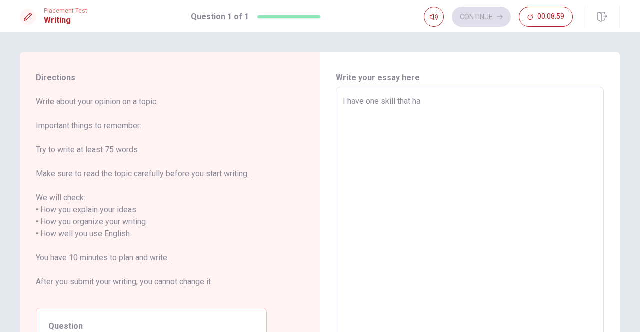
type textarea "x"
type textarea "I have one skill that has"
type textarea "x"
type textarea "I have one skill that has"
type textarea "x"
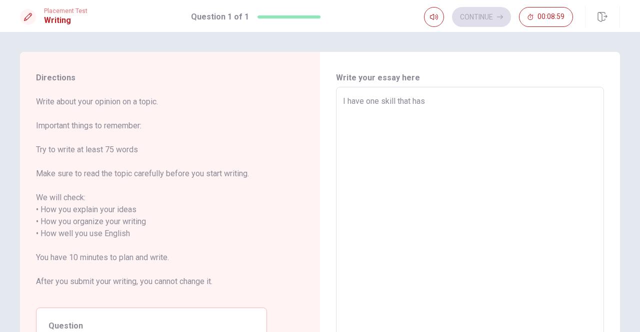
type textarea "I have one skill that has b"
type textarea "x"
type textarea "I have one skill that has be"
type textarea "x"
type textarea "I have one skill that has bee"
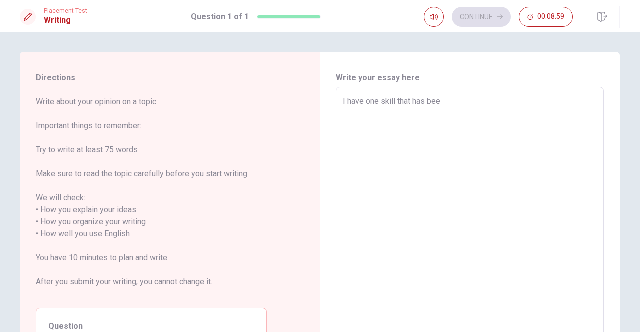
type textarea "x"
type textarea "I have one skill that has been"
type textarea "x"
type textarea "I have one skill that has been"
type textarea "x"
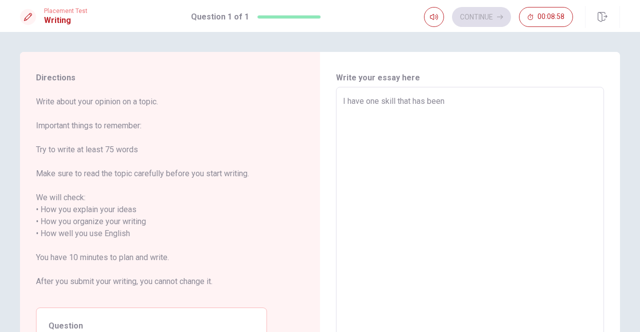
type textarea "I have one skill that has been u"
type textarea "x"
type textarea "I have one skill that has been us"
type textarea "x"
type textarea "I have one skill that has been use"
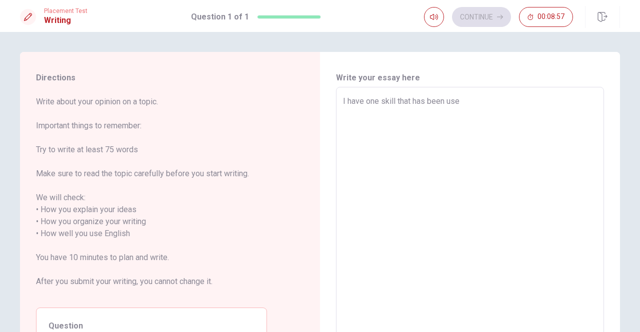
type textarea "x"
type textarea "I have one skill that has been usef"
type textarea "x"
type textarea "I have one skill that has been usefu"
type textarea "x"
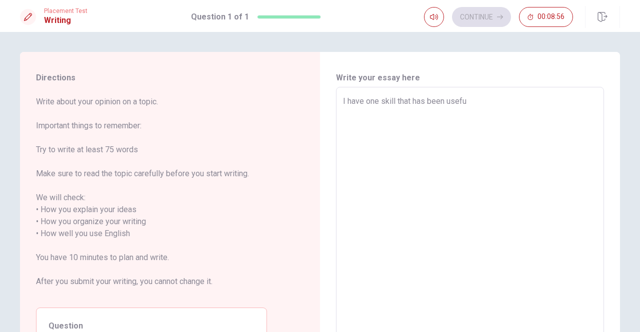
type textarea "I have one skill that has been useful"
type textarea "x"
type textarea "I have one skill that has been useful"
type textarea "x"
type textarea "I have one skill that has been useful i"
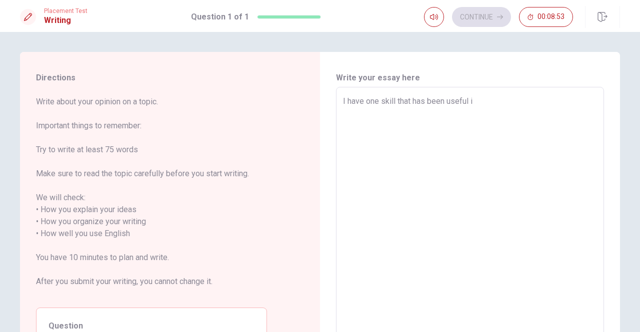
type textarea "x"
type textarea "I have one skill that has been useful in"
type textarea "x"
type textarea "I have one skill that has been useful in"
type textarea "x"
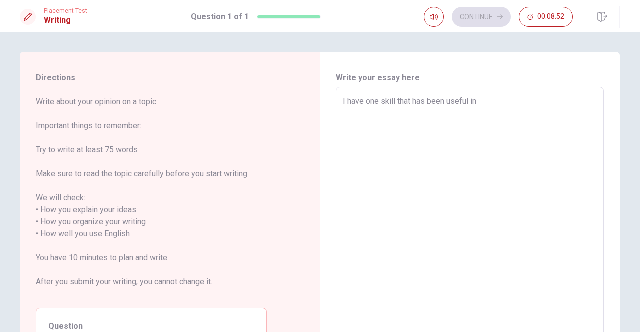
type textarea "I have one skill that has been useful in m"
type textarea "x"
type textarea "I have one skill that has been useful in my"
type textarea "x"
type textarea "I have one skill that has been useful in my"
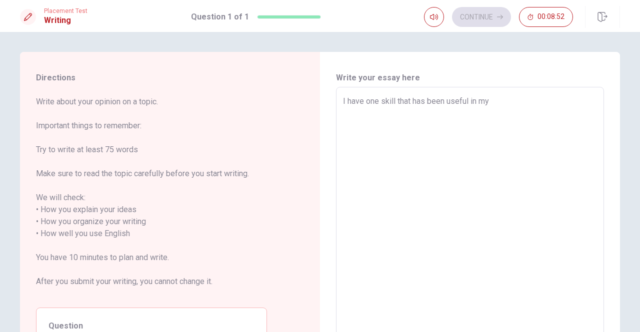
type textarea "x"
type textarea "I have one skill that has been useful in my l"
type textarea "x"
type textarea "I have one skill that has been useful in my li"
type textarea "x"
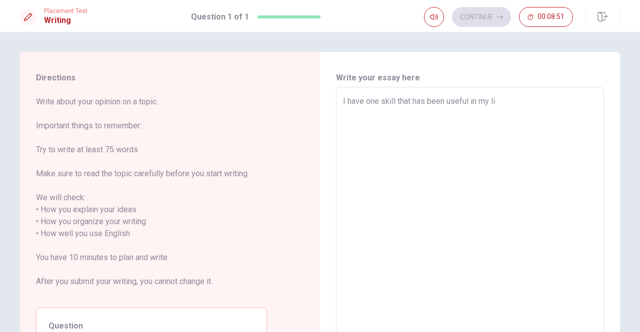
type textarea "I have one skill that has been useful in my lif"
type textarea "x"
type textarea "I have one skill that has been useful in my life"
type textarea "x"
type textarea "I have one skill that has been useful in my life."
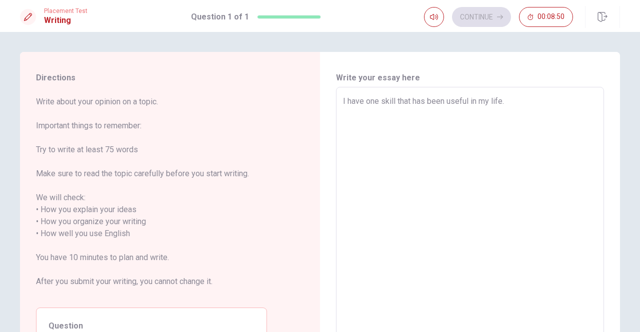
type textarea "x"
type textarea "I have one skill that has been useful in my life."
type textarea "x"
type textarea "I have one skill that has been useful in my life. T"
type textarea "x"
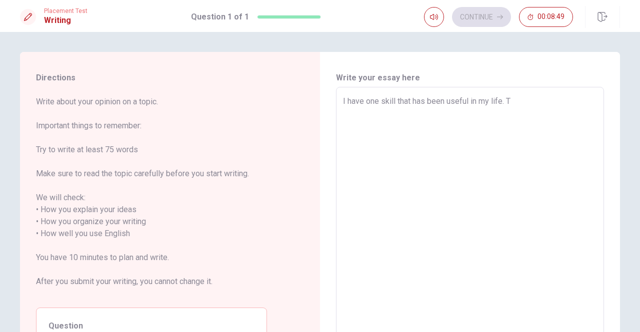
type textarea "I have one skill that has been useful in my life. Th"
type textarea "x"
type textarea "I have one skill that has been useful in my life. Tha"
type textarea "x"
type textarea "I have one skill that has been useful in my life. That"
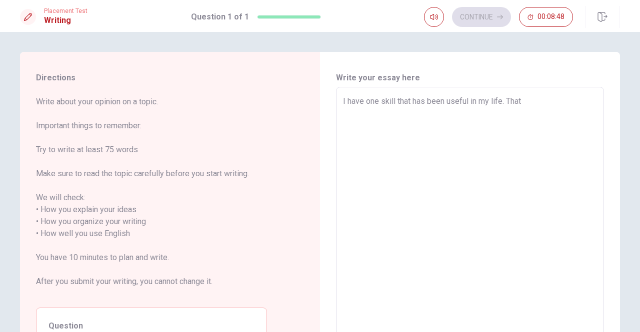
type textarea "x"
type textarea "I have one skill that has been useful in my life. That"
type textarea "x"
type textarea "I have one skill that has been useful in my life. That i"
type textarea "x"
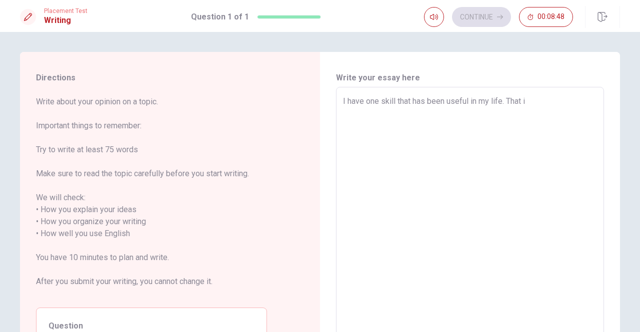
type textarea "I have one skill that has been useful in my life. That is"
type textarea "x"
type textarea "I have one skill that has been useful in my life. That is"
type textarea "x"
type textarea "I have one skill that has been useful in my life. That is d"
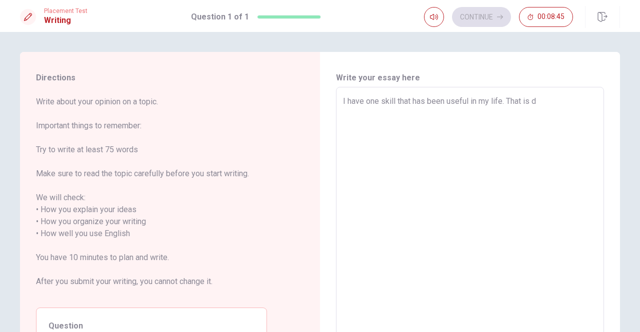
type textarea "x"
type textarea "I have one skill that has been useful in my life. That is dr"
type textarea "x"
type textarea "I have one skill that has been useful in my life. That is dra"
type textarea "x"
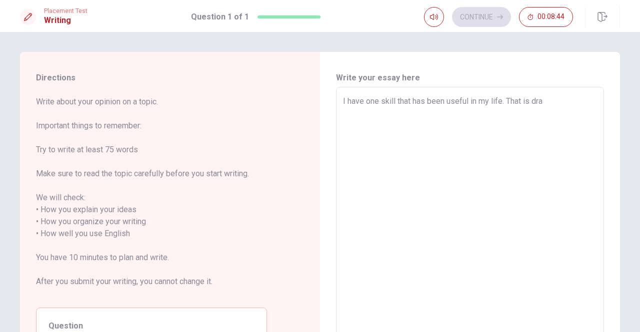
type textarea "I have one skill that has been useful in my life. That is draw"
type textarea "x"
type textarea "I have one skill that has been useful in my life. That is drawi"
type textarea "x"
type textarea "I have one skill that has been useful in my life. That is drawin"
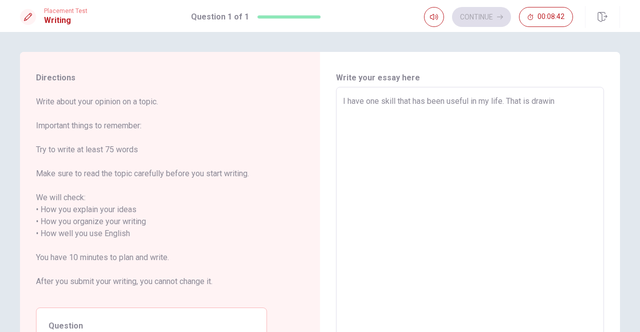
type textarea "x"
type textarea "I have one skill that has been useful in my life. That is drawing"
type textarea "x"
type textarea "I have one skill that has been useful in my life. That is drawing."
type textarea "x"
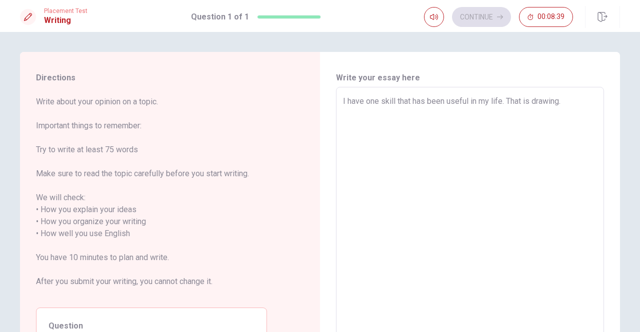
type textarea "I have one skill that has been useful in my life. That is drawing."
type textarea "x"
type textarea "I have one skill that has been useful in my life. That is drawing. I"
type textarea "x"
type textarea "I have one skill that has been useful in my life. That is drawing. I"
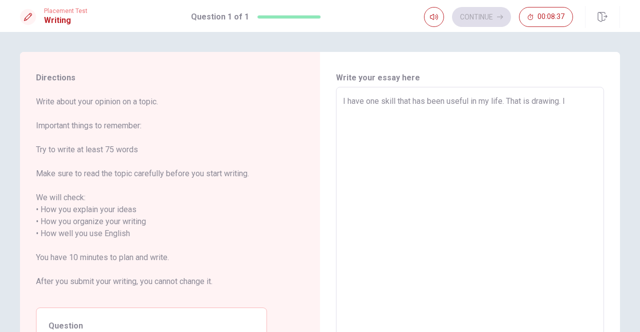
type textarea "x"
type textarea "I have one skill that has been useful in my life. That is drawing. I l"
type textarea "x"
type textarea "I have one skill that has been useful in my life. That is drawing. I lo"
type textarea "x"
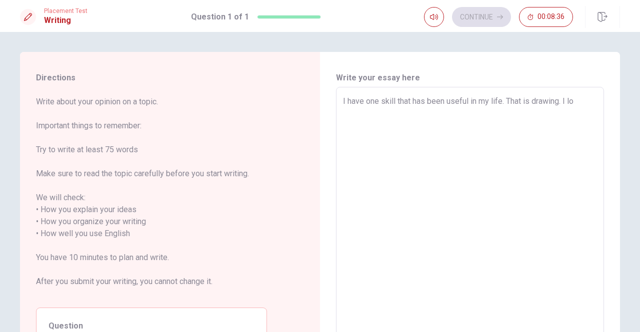
type textarea "I have one skill that has been useful in my life. That is drawing. I lov"
type textarea "x"
type textarea "I have one skill that has been useful in my life. That is drawing. I love"
type textarea "x"
type textarea "I have one skill that has been useful in my life. That is drawing. I love"
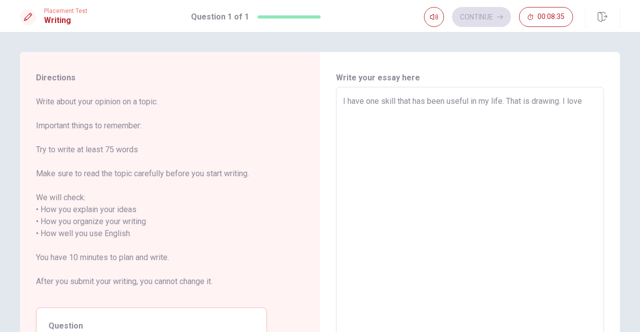
type textarea "x"
type textarea "I have one skill that has been useful in my life. That is drawing. I love d"
type textarea "x"
type textarea "I have one skill that has been useful in my life. That is drawing. I love dr"
type textarea "x"
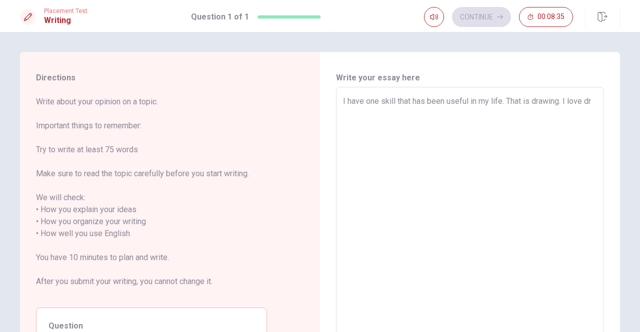
type textarea "I have one skill that has been useful in my life. That is drawing. I love dra"
type textarea "x"
type textarea "I have one skill that has been useful in my life. That is drawing. I love draw"
type textarea "x"
type textarea "I have one skill that has been useful in my life. That is drawing. I love drawi"
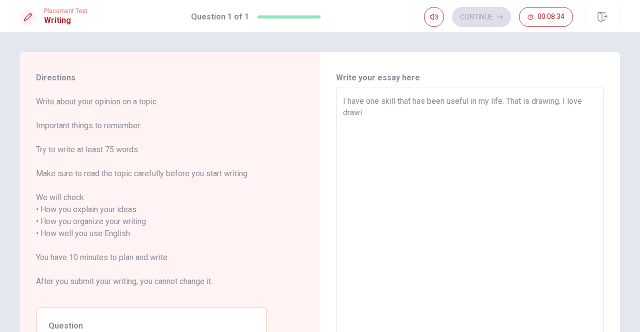
type textarea "x"
type textarea "I have one skill that has been useful in my life. That is drawing. I love drawin"
type textarea "x"
type textarea "I have one skill that has been useful in my life. That is drawing. I love drawi…"
type textarea "x"
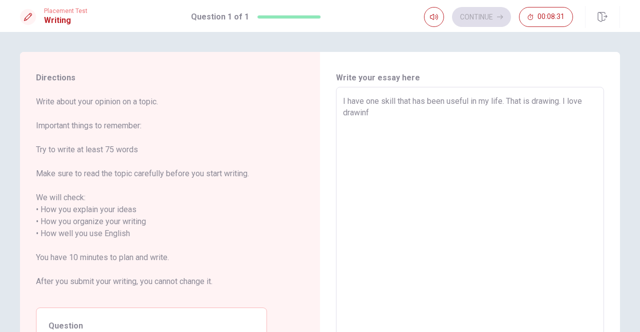
type textarea "I have one skill that has been useful in my life. That is drawing. I love drawin"
type textarea "x"
type textarea "I have one skill that has been useful in my life. That is drawing. I love drawi…"
type textarea "x"
type textarea "I have one skill that has been useful in my life. That is drawing. I love drawi…"
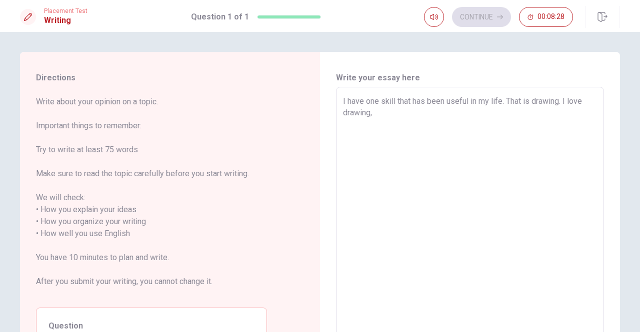
type textarea "x"
type textarea "I have one skill that has been useful in my life. That is drawing. I love drawi…"
type textarea "x"
type textarea "I have one skill that has been useful in my life. That is drawing. I love drawi…"
type textarea "x"
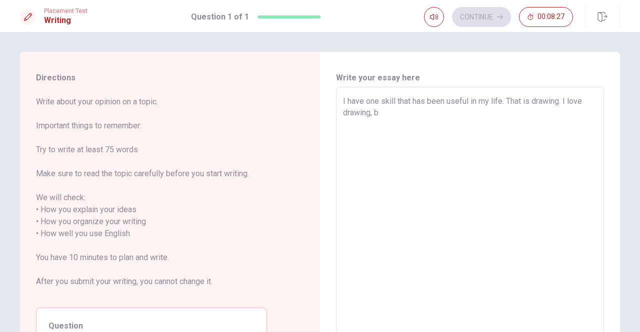
type textarea "I have one skill that has been useful in my life. That is drawing. I love drawi…"
type textarea "x"
type textarea "I have one skill that has been useful in my life. That is drawing. I love drawi…"
type textarea "x"
type textarea "I have one skill that has been useful in my life. That is drawing. I love drawi…"
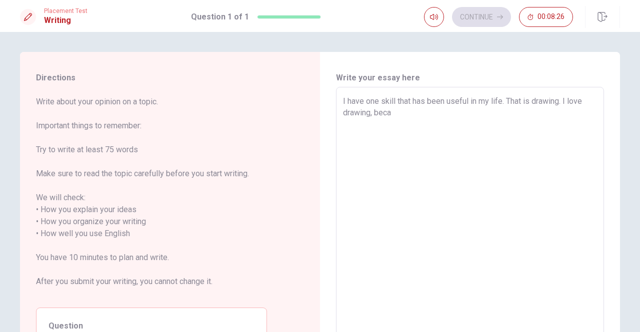
type textarea "x"
type textarea "I have one skill that has been useful in my life. That is drawing. I love drawi…"
type textarea "x"
type textarea "I have one skill that has been useful in my life. That is drawing. I love drawi…"
type textarea "x"
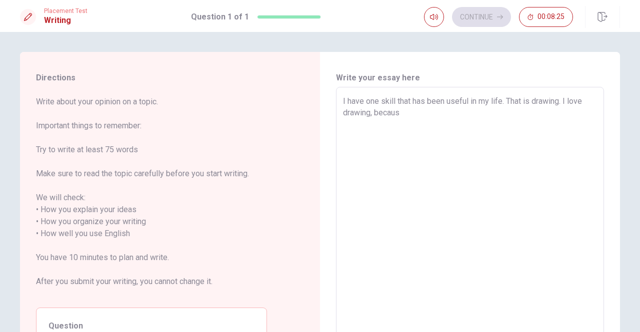
type textarea "I have one skill that has been useful in my life. That is drawing. I love drawi…"
type textarea "x"
type textarea "I have one skill that has been useful in my life. That is drawing. I love drawi…"
type textarea "x"
type textarea "I have one skill that has been useful in my life. That is drawing. I love drawi…"
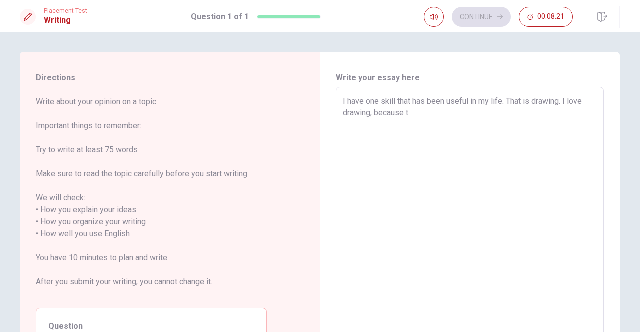
type textarea "x"
type textarea "I have one skill that has been useful in my life. That is drawing. I love drawi…"
type textarea "x"
type textarea "I have one skill that has been useful in my life. That is drawing. I love drawi…"
type textarea "x"
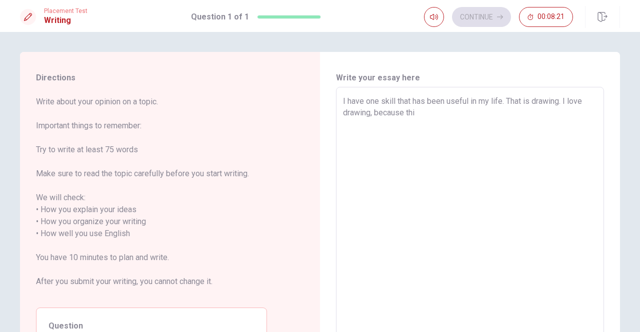
type textarea "I have one skill that has been useful in my life. That is drawing. I love drawi…"
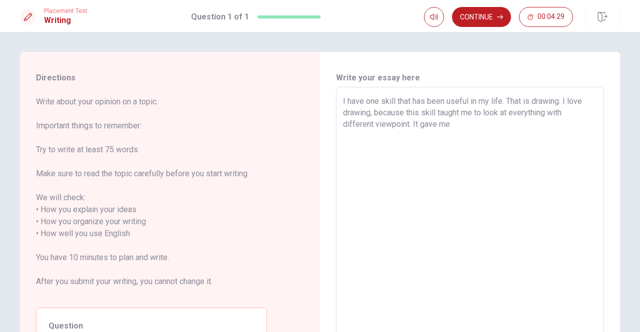
click at [436, 113] on textarea "I have one skill that has been useful in my life. That is drawing. I love drawi…" at bounding box center [470, 227] width 254 height 265
click at [420, 124] on textarea "I have one skill that has been useful in my life. That is drawing. I love drawi…" at bounding box center [470, 227] width 254 height 265
click at [417, 122] on textarea "I have one skill that has been useful in my life. That is drawing. I love drawi…" at bounding box center [470, 227] width 254 height 265
drag, startPoint x: 452, startPoint y: 112, endPoint x: 436, endPoint y: 107, distance: 16.8
click at [436, 107] on textarea "I have one skill that has been useful in my life. That is drawing. I love drawi…" at bounding box center [470, 227] width 254 height 265
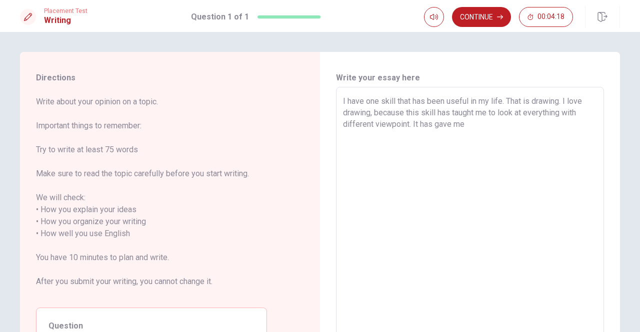
click at [469, 127] on textarea "I have one skill that has been useful in my life. That is drawing. I love drawi…" at bounding box center [470, 227] width 254 height 265
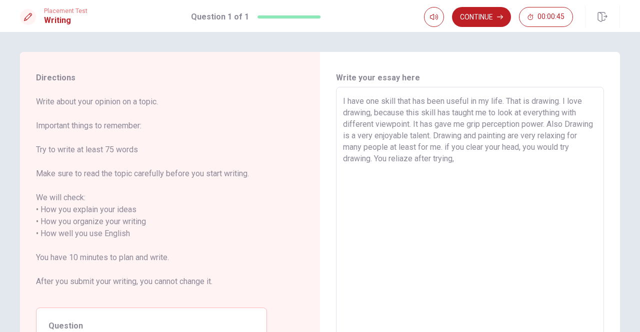
drag, startPoint x: 486, startPoint y: 162, endPoint x: 449, endPoint y: 162, distance: 37.5
click at [449, 162] on textarea "I have one skill that has been useful in my life. That is drawing. I love drawi…" at bounding box center [470, 227] width 254 height 265
click at [410, 158] on textarea "I have one skill that has been useful in my life. That is drawing. I love drawi…" at bounding box center [470, 227] width 254 height 265
click at [408, 157] on textarea "I have one skill that has been useful in my life. That is drawing. I love drawi…" at bounding box center [470, 227] width 254 height 265
drag, startPoint x: 536, startPoint y: 160, endPoint x: 492, endPoint y: 159, distance: 44.0
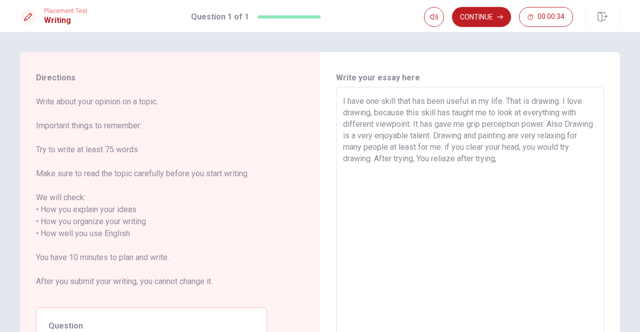
click at [492, 159] on textarea "I have one skill that has been useful in my life. That is drawing. I love drawi…" at bounding box center [470, 227] width 254 height 265
drag, startPoint x: 505, startPoint y: 157, endPoint x: 492, endPoint y: 159, distance: 13.6
click at [492, 159] on textarea "I have one skill that has been useful in my life. That is drawing. I love drawi…" at bounding box center [470, 227] width 254 height 265
click at [511, 155] on textarea "I have one skill that has been useful in my life. That is drawing. I love drawi…" at bounding box center [470, 227] width 254 height 265
click at [543, 160] on textarea "I have one skill that has been useful in my life. That is drawing. I love drawi…" at bounding box center [470, 227] width 254 height 265
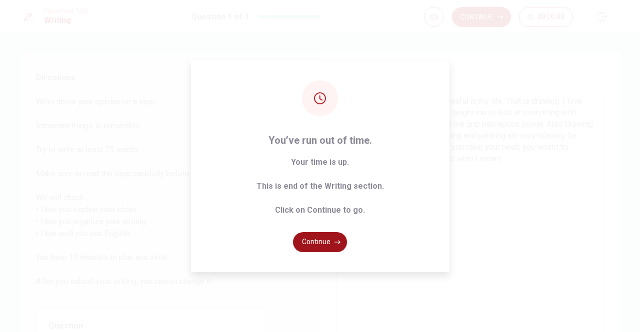
click at [317, 243] on button "Continue" at bounding box center [320, 242] width 54 height 20
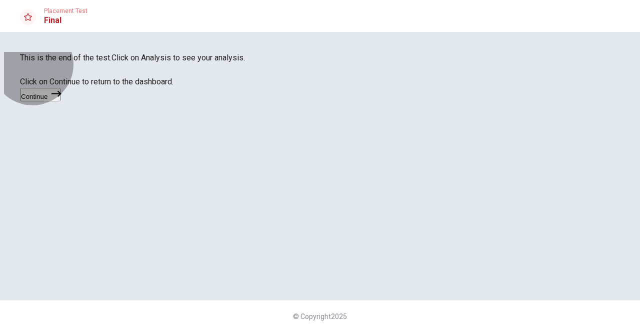
click at [60, 101] on button "Continue" at bounding box center [40, 94] width 40 height 13
